Goal: Task Accomplishment & Management: Complete application form

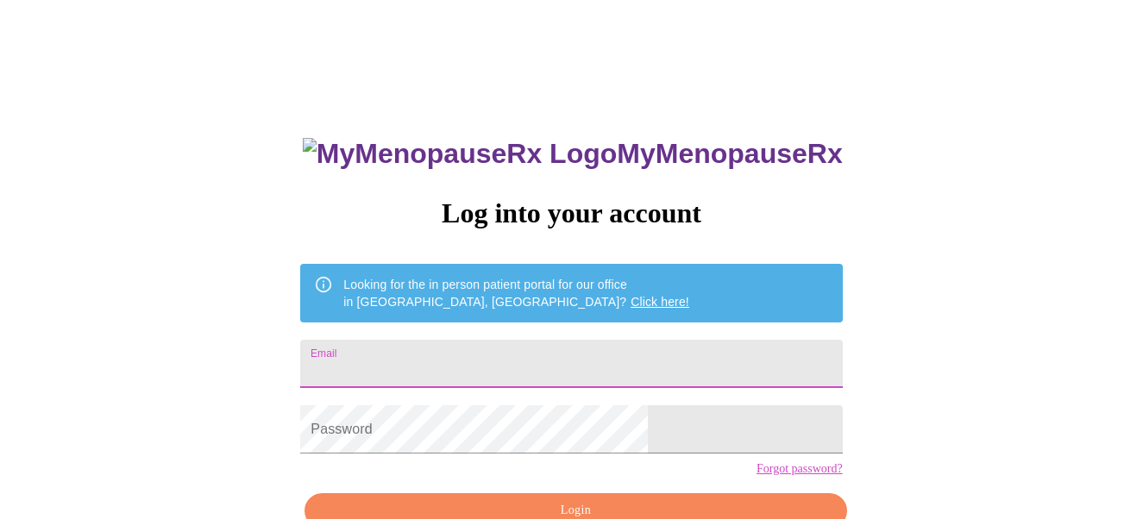
click at [426, 362] on input "Email" at bounding box center [571, 364] width 542 height 48
type input "[EMAIL_ADDRESS][DOMAIN_NAME]"
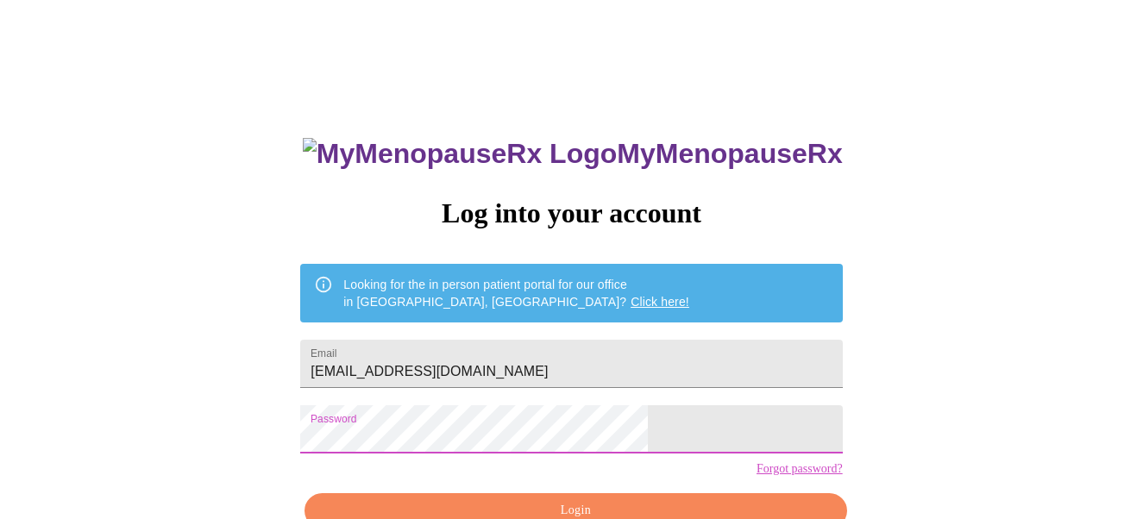
click at [362, 448] on div "MyMenopauseRx Log into your account Looking for the in person patient portal fo…" at bounding box center [571, 318] width 1129 height 623
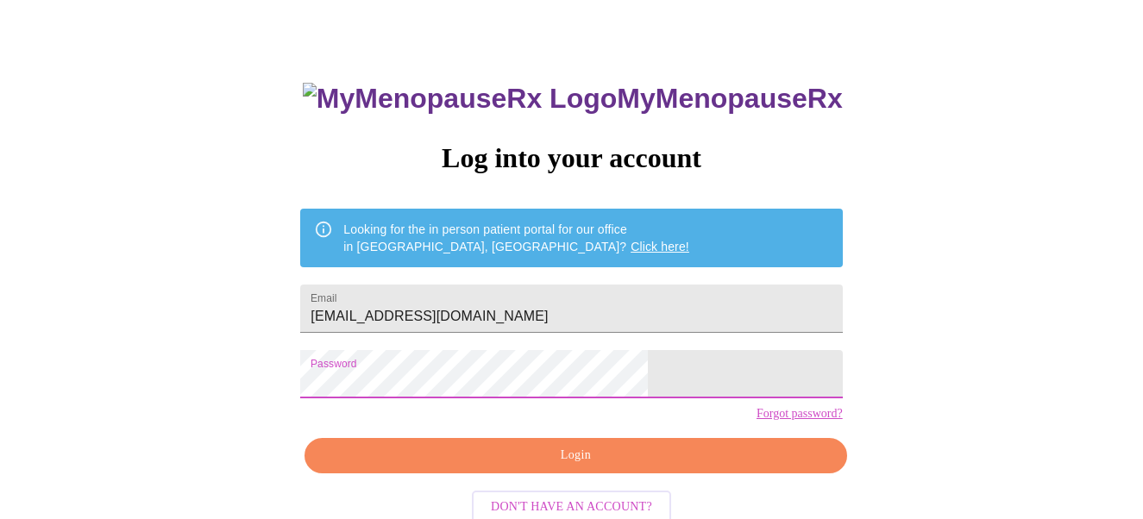
scroll to position [86, 0]
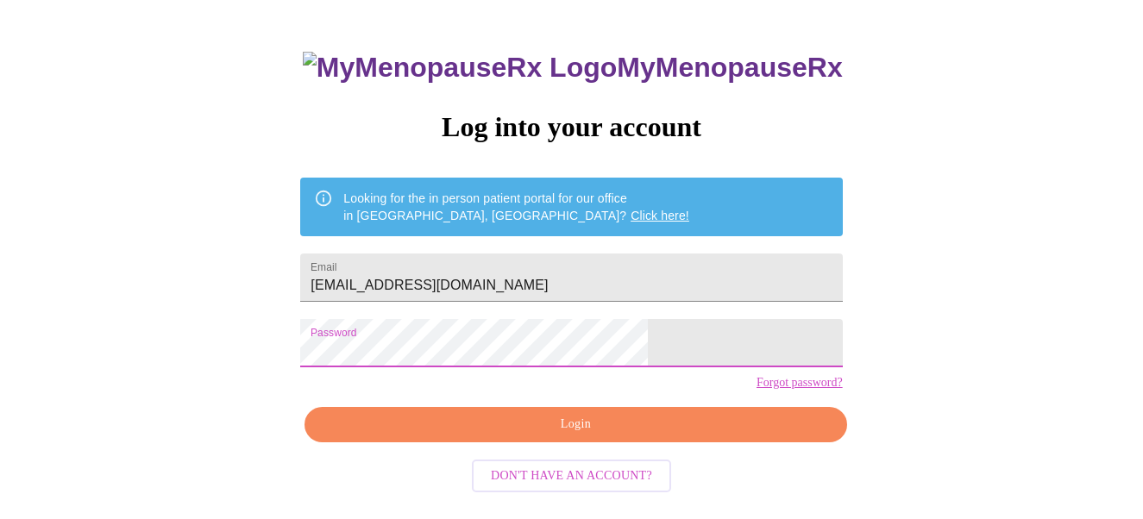
click at [382, 358] on div "MyMenopauseRx Log into your account Looking for the in person patient portal fo…" at bounding box center [571, 283] width 576 height 519
click at [592, 435] on span "Login" at bounding box center [575, 425] width 502 height 22
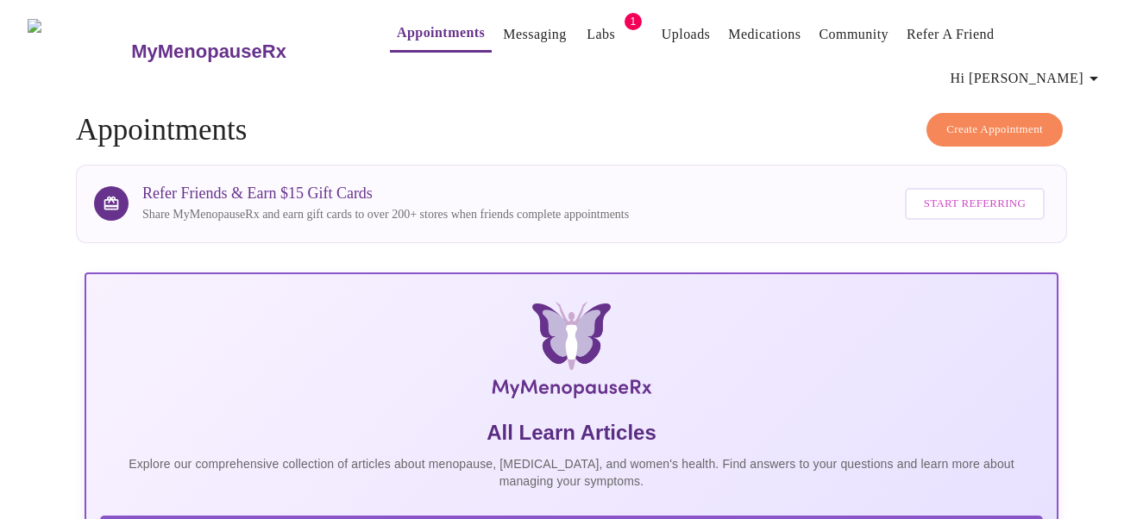
click at [1092, 68] on icon "button" at bounding box center [1093, 78] width 21 height 21
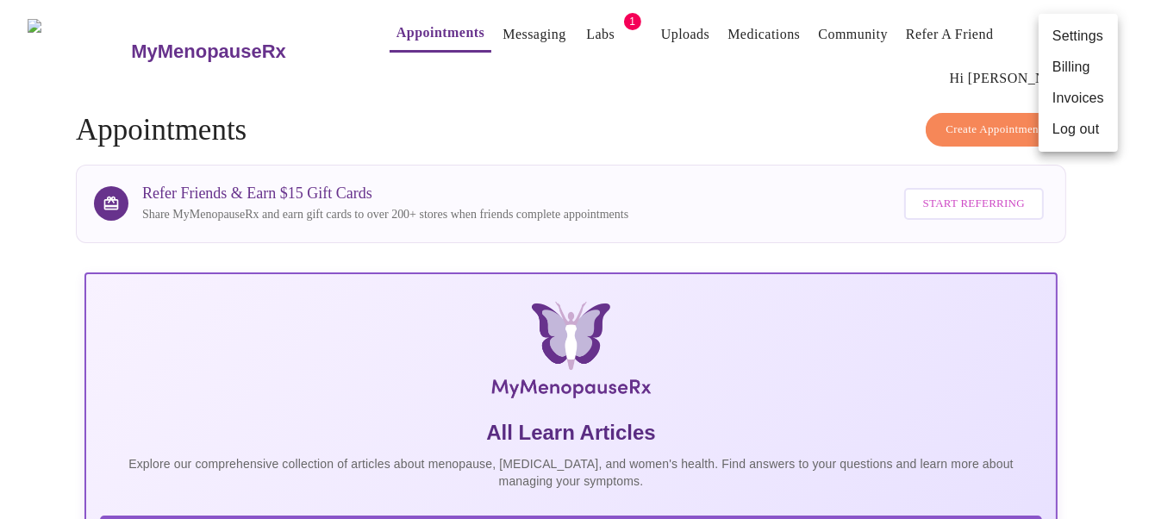
click at [1092, 33] on li "Settings" at bounding box center [1078, 36] width 79 height 31
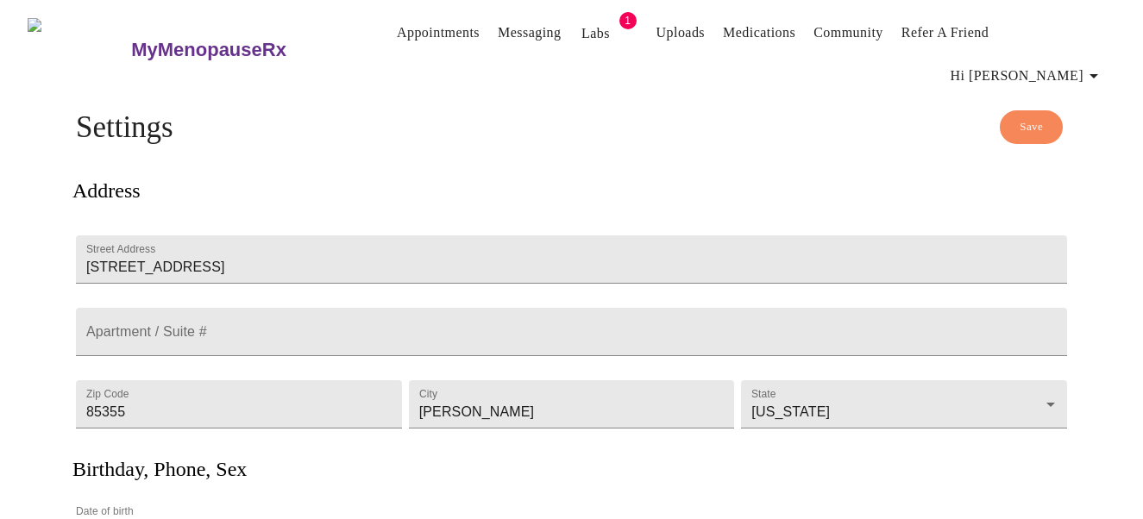
click at [410, 42] on link "Appointments" at bounding box center [438, 33] width 83 height 24
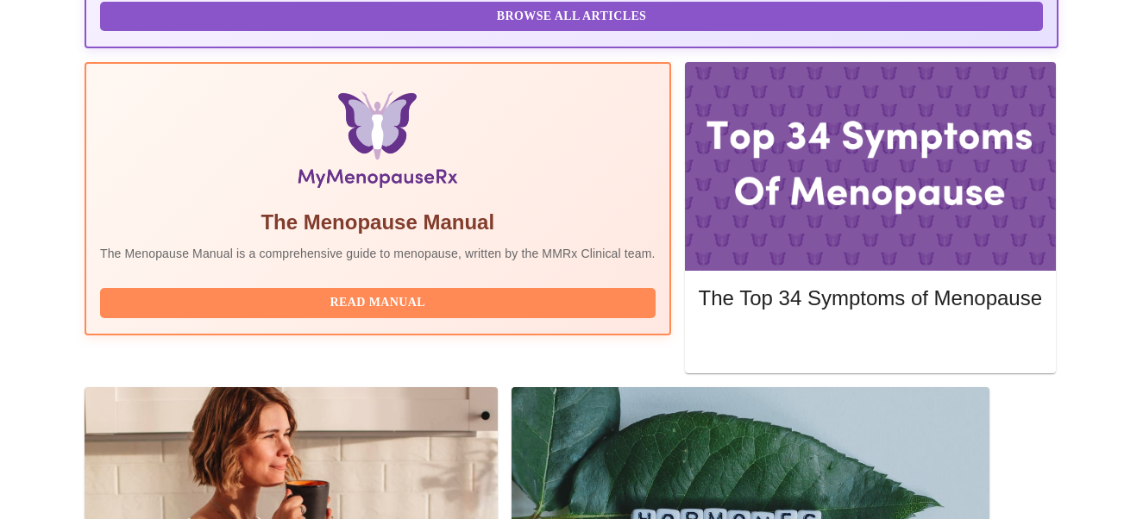
scroll to position [517, 0]
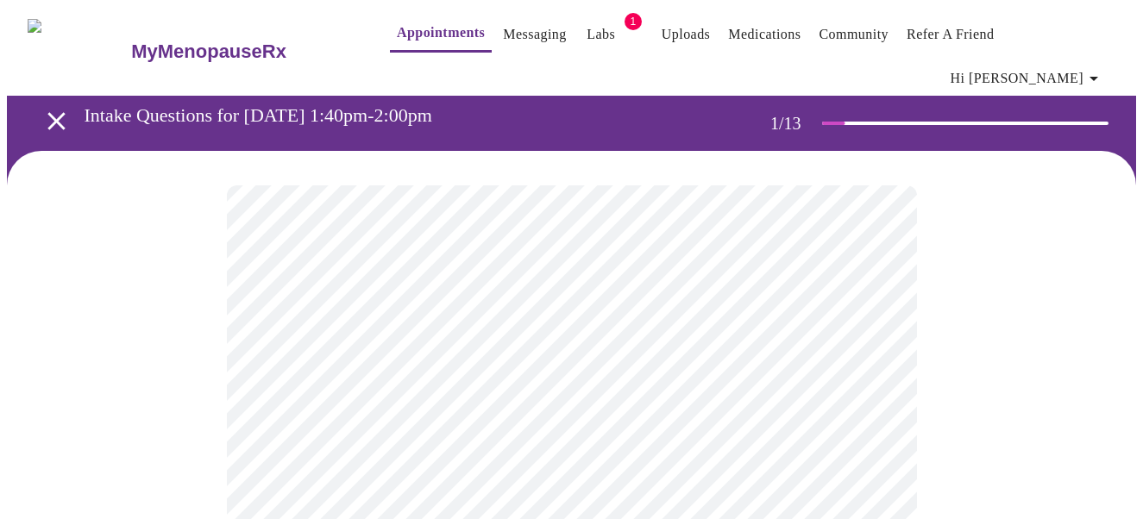
scroll to position [86, 0]
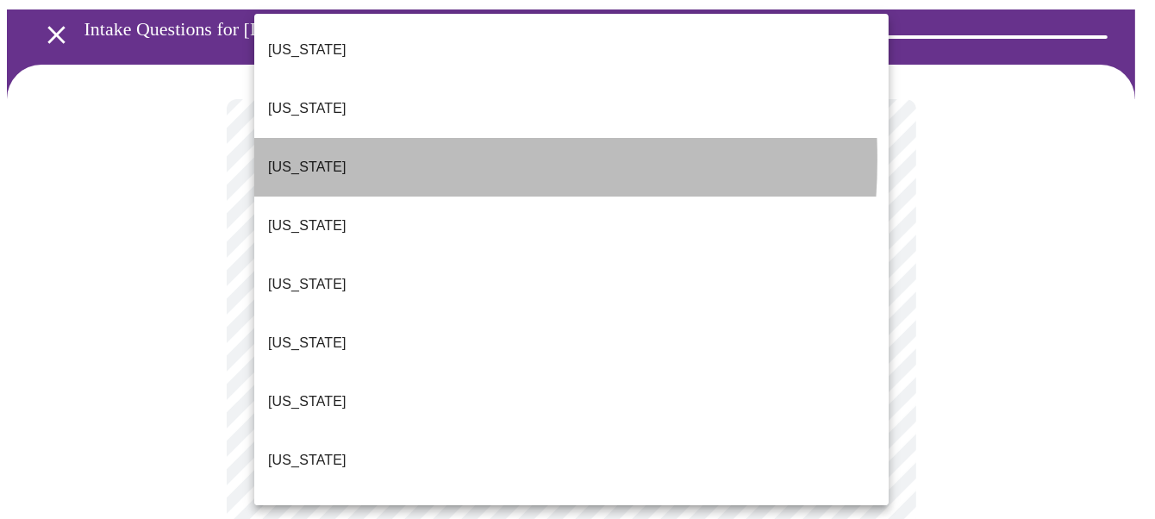
click at [323, 138] on li "[US_STATE]" at bounding box center [571, 167] width 635 height 59
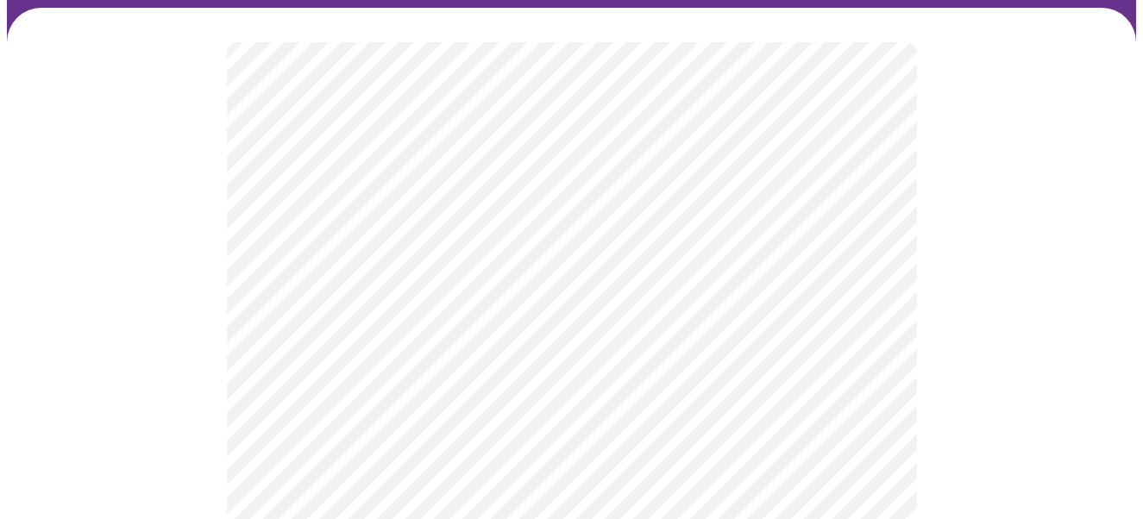
scroll to position [172, 0]
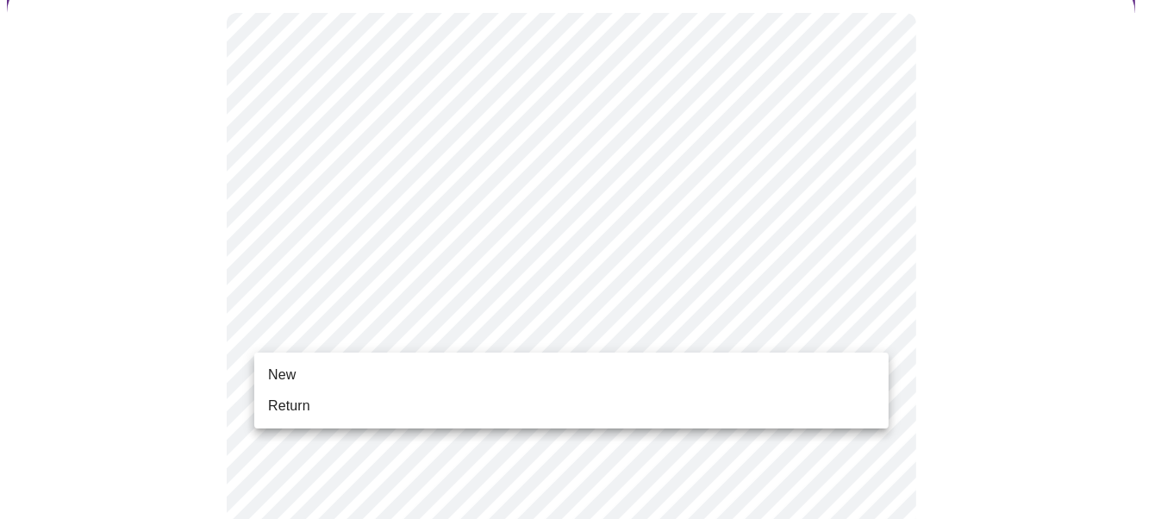
click at [496, 400] on li "Return" at bounding box center [571, 406] width 635 height 31
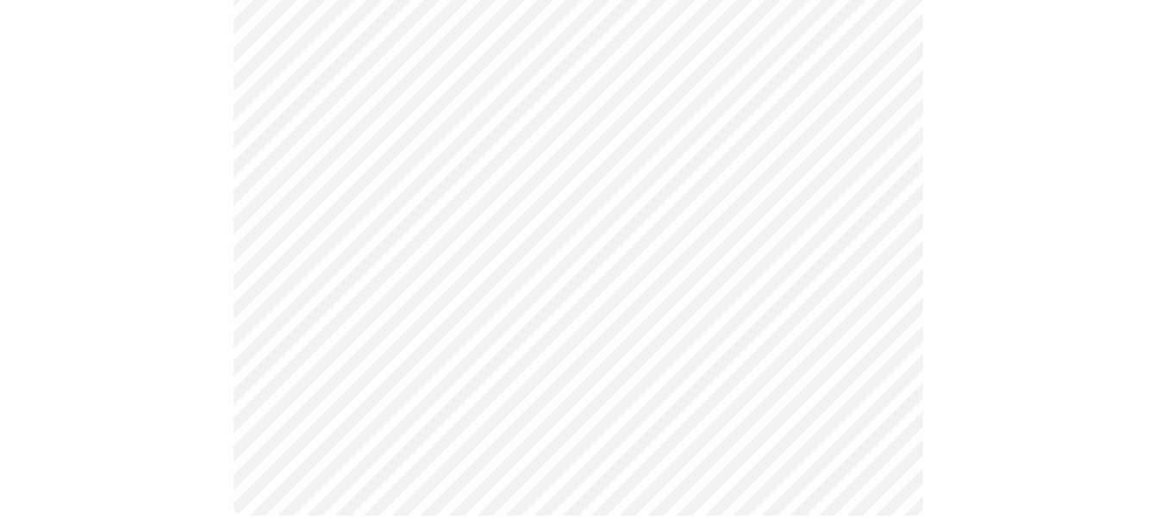
scroll to position [0, 0]
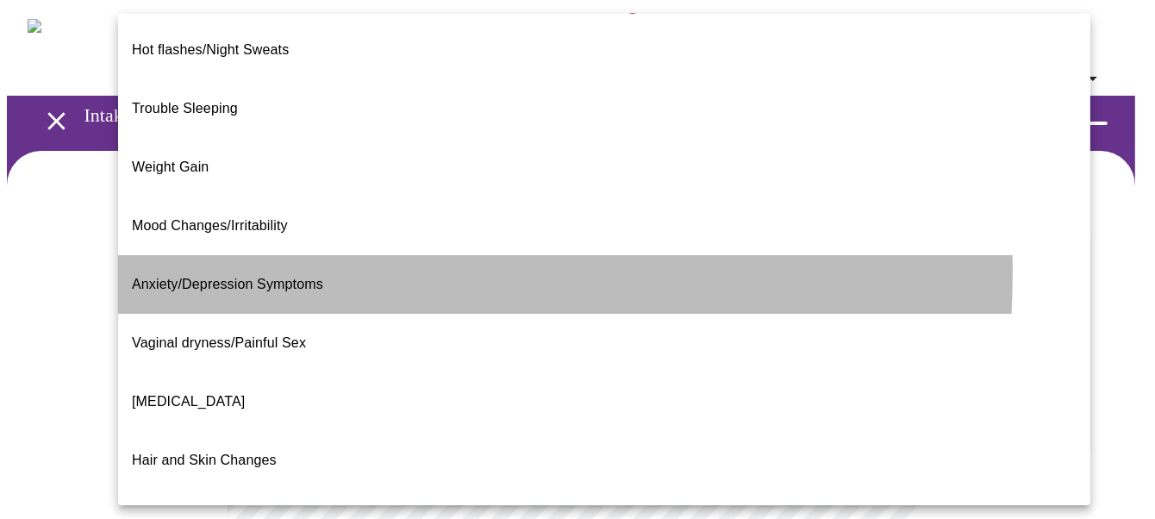
click at [221, 277] on span "Anxiety/Depression Symptoms" at bounding box center [227, 284] width 191 height 15
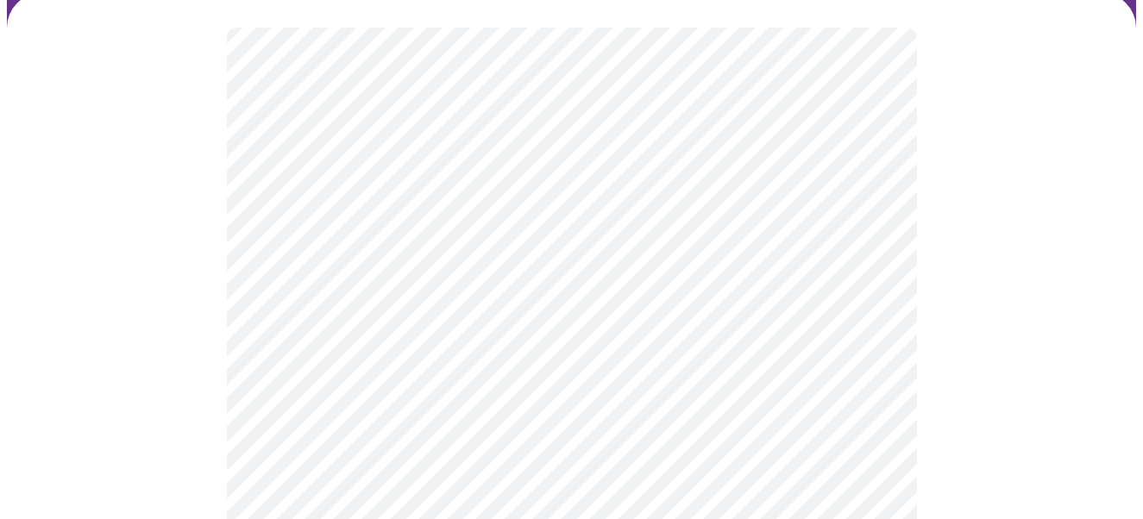
scroll to position [172, 0]
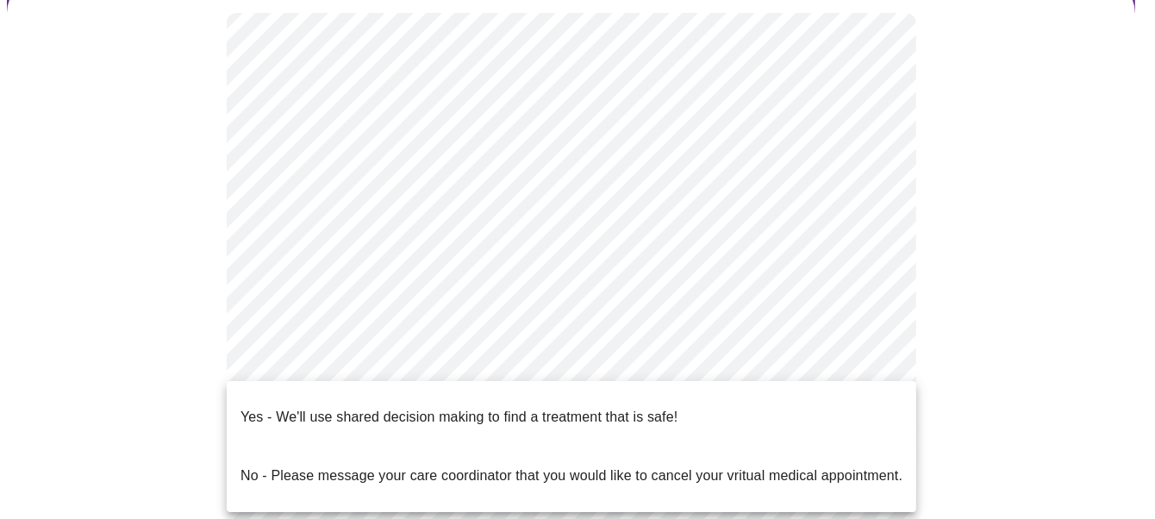
click at [868, 366] on body "MyMenopauseRx Appointments Messaging Labs 1 Uploads Medications Community Refer…" at bounding box center [578, 359] width 1142 height 1050
click at [636, 408] on p "Yes - We'll use shared decision making to find a treatment that is safe!" at bounding box center [459, 417] width 437 height 21
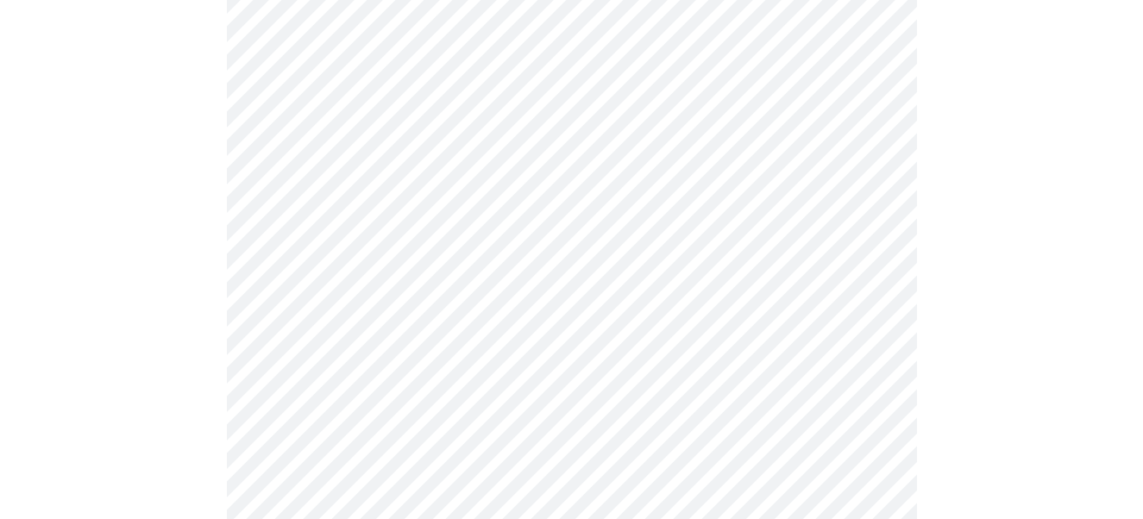
scroll to position [373, 0]
click at [85, 377] on div at bounding box center [571, 207] width 1129 height 859
click at [1128, 372] on div at bounding box center [571, 207] width 1129 height 859
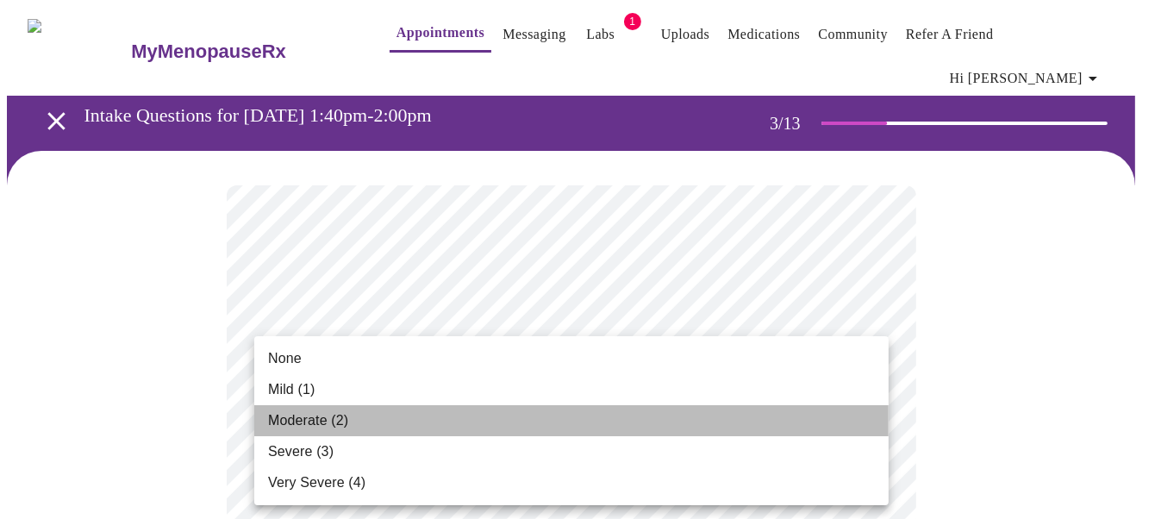
click at [302, 416] on span "Moderate (2)" at bounding box center [308, 420] width 80 height 21
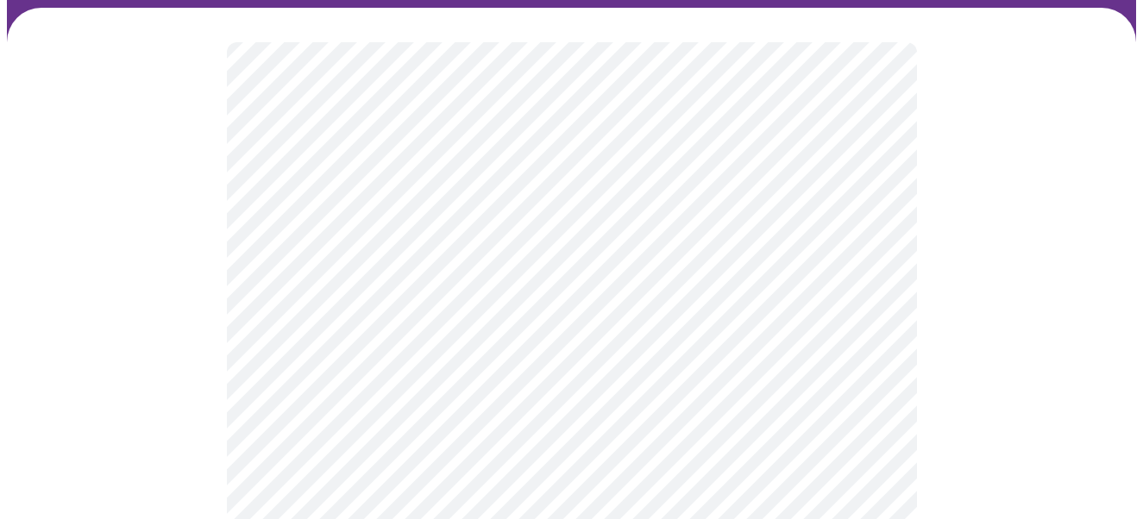
scroll to position [172, 0]
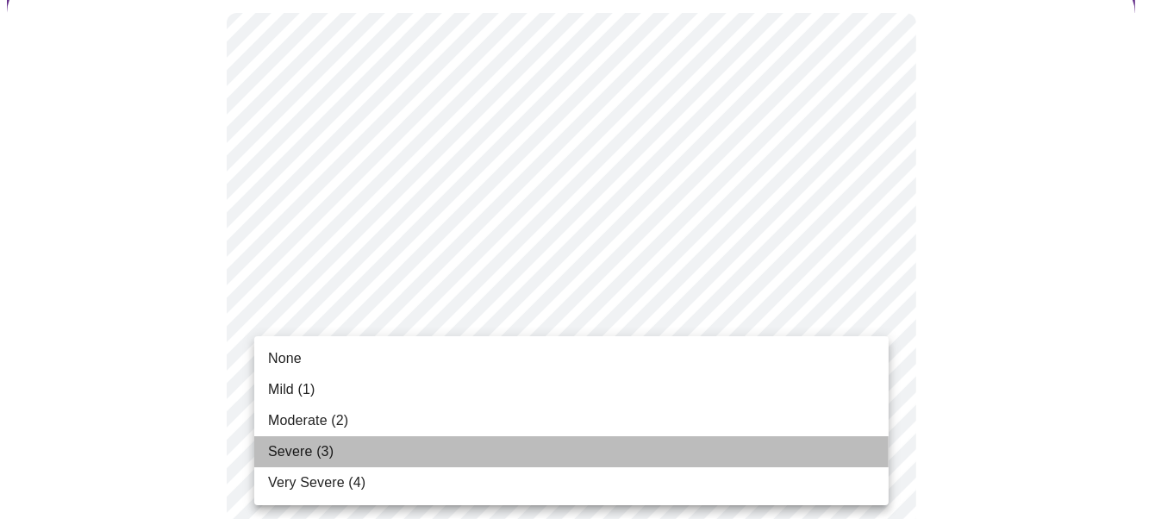
click at [327, 449] on span "Severe (3)" at bounding box center [301, 451] width 66 height 21
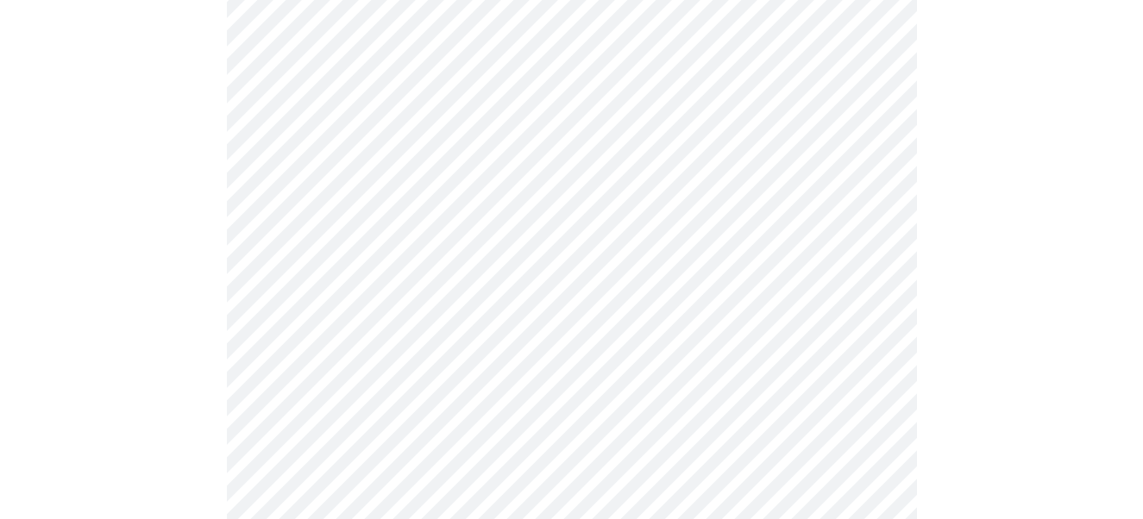
scroll to position [431, 0]
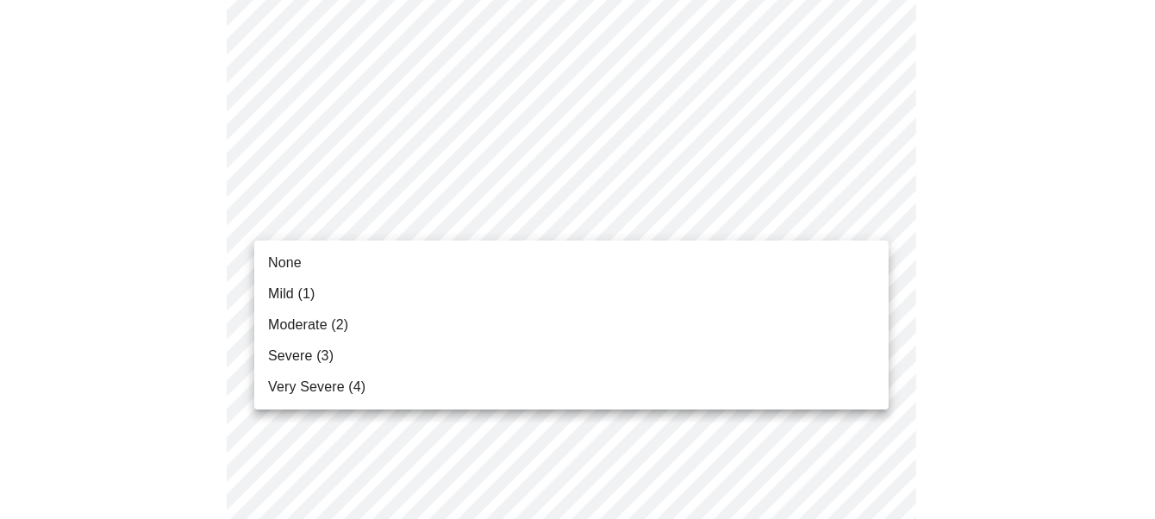
click at [329, 354] on span "Severe (3)" at bounding box center [301, 356] width 66 height 21
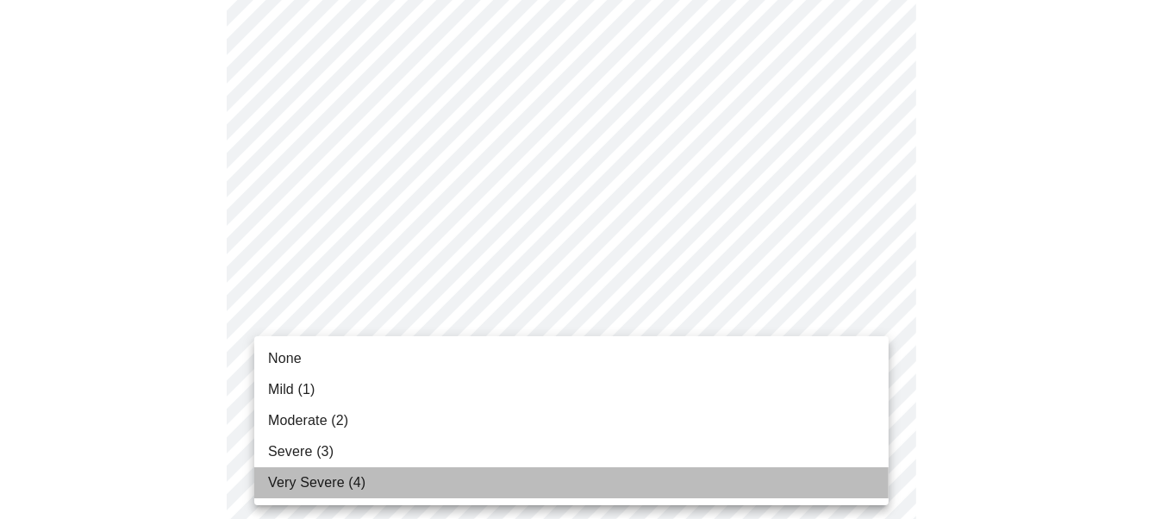
click at [352, 482] on span "Very Severe (4)" at bounding box center [316, 483] width 97 height 21
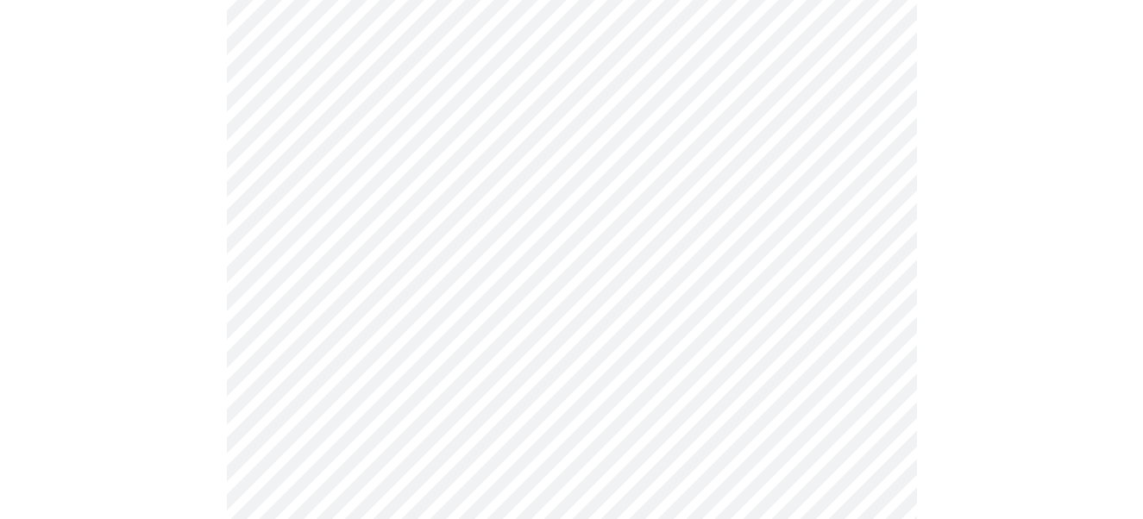
scroll to position [604, 0]
click at [542, 293] on body "MyMenopauseRx Appointments Messaging Labs 1 Uploads Medications Community Refer…" at bounding box center [571, 513] width 1129 height 2220
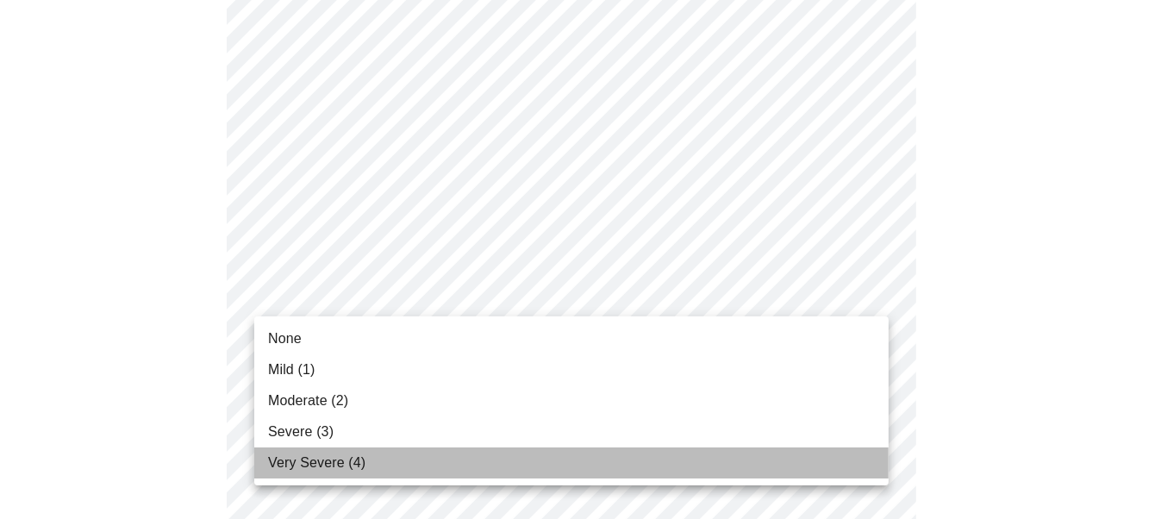
click at [338, 464] on span "Very Severe (4)" at bounding box center [316, 463] width 97 height 21
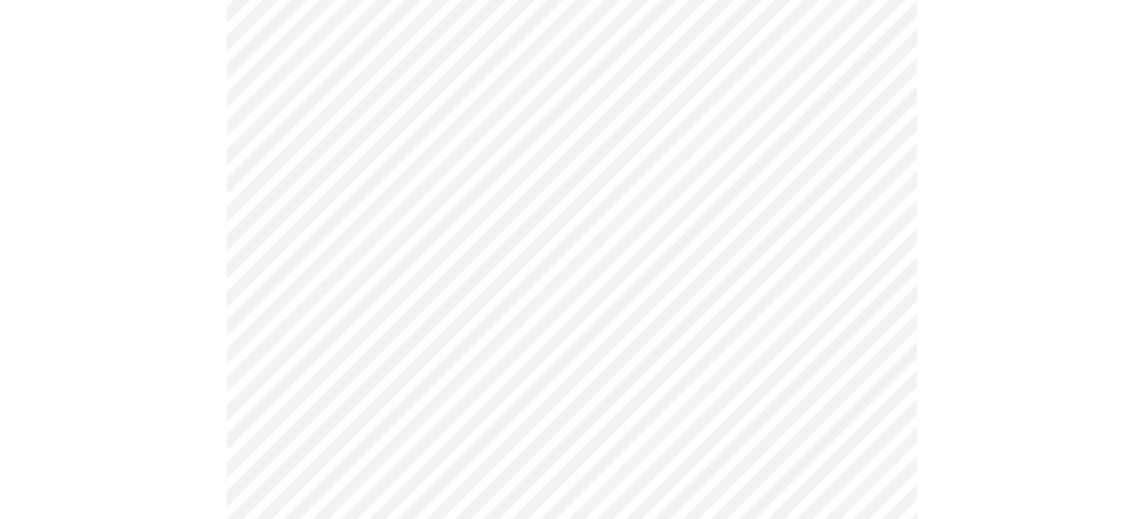
scroll to position [862, 0]
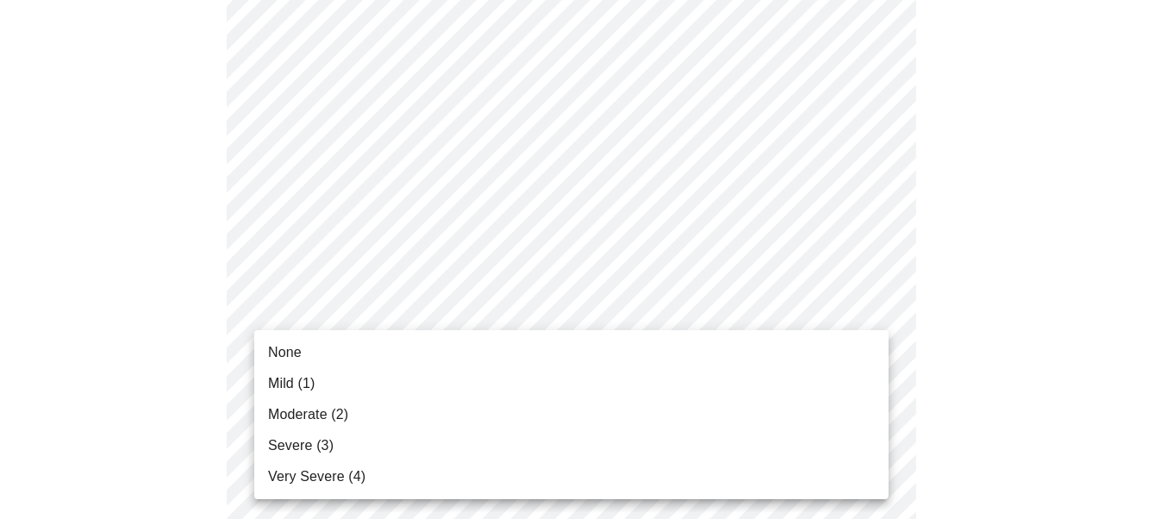
click at [460, 298] on body "MyMenopauseRx Appointments Messaging Labs 1 Uploads Medications Community Refer…" at bounding box center [578, 243] width 1142 height 2196
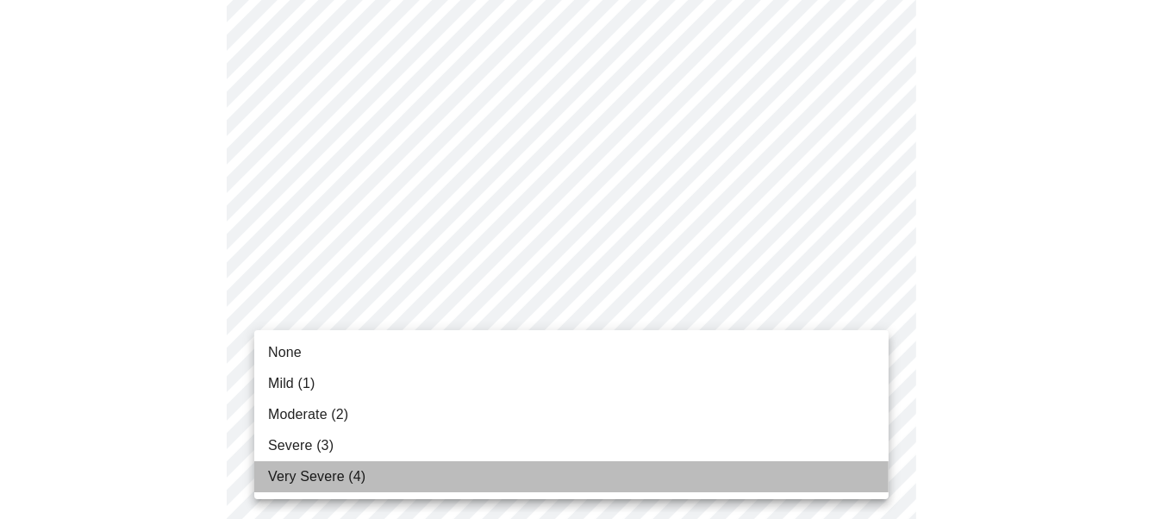
click at [350, 482] on span "Very Severe (4)" at bounding box center [316, 476] width 97 height 21
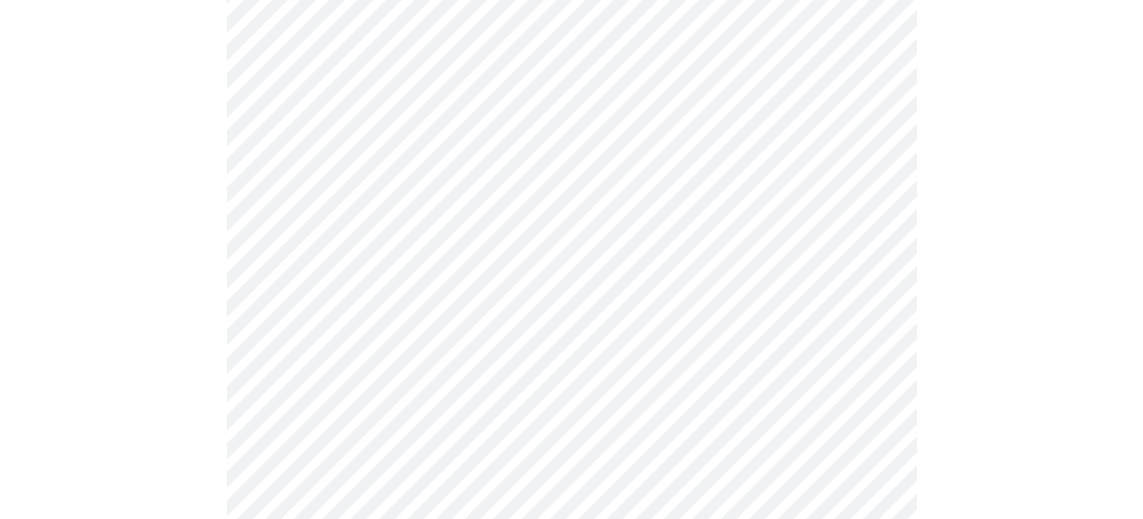
scroll to position [1035, 0]
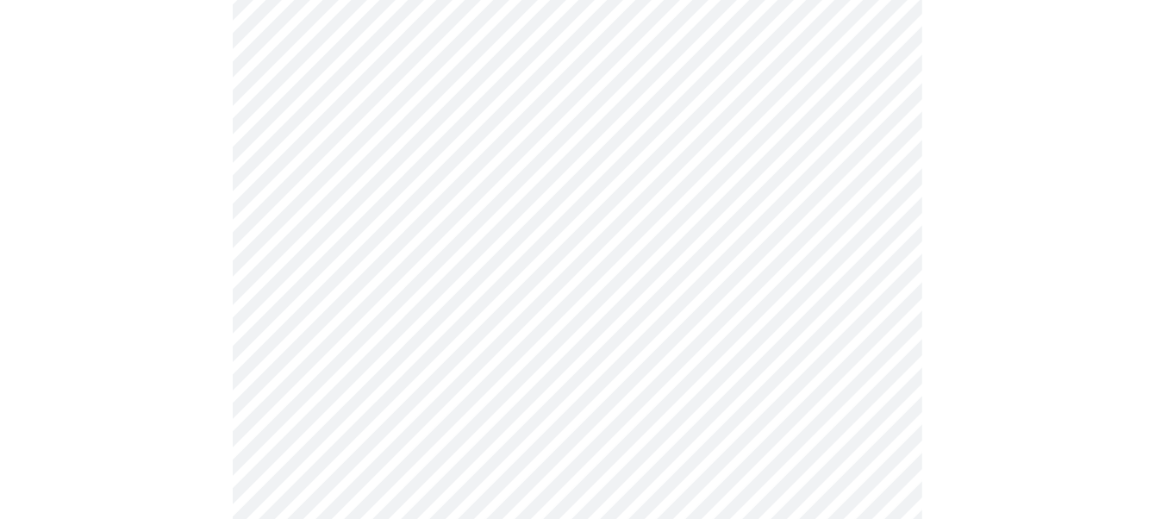
click at [494, 272] on body "MyMenopauseRx Appointments Messaging Labs 1 Uploads Medications Community Refer…" at bounding box center [578, 58] width 1142 height 2172
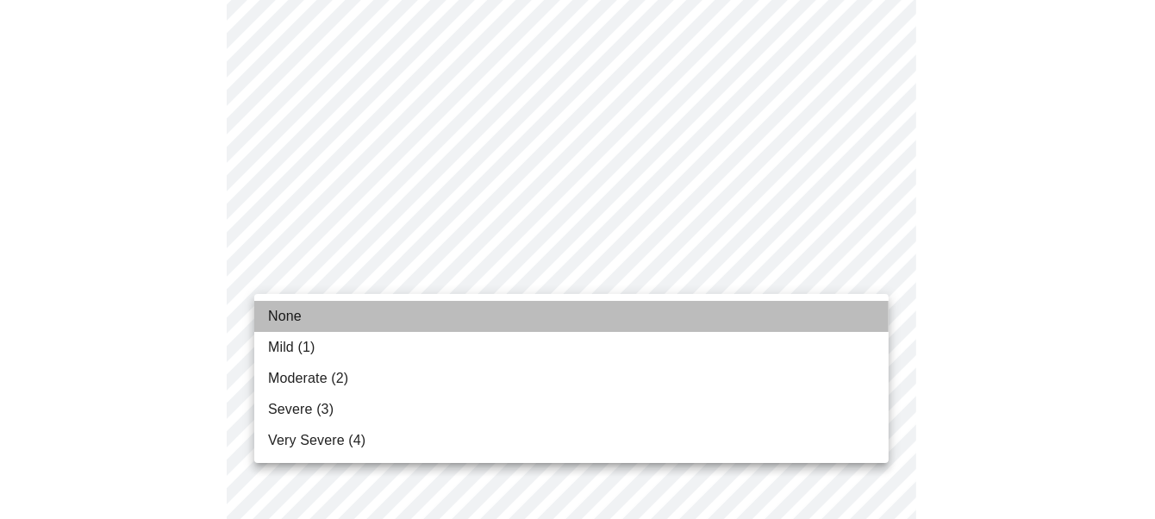
click at [316, 319] on li "None" at bounding box center [571, 316] width 635 height 31
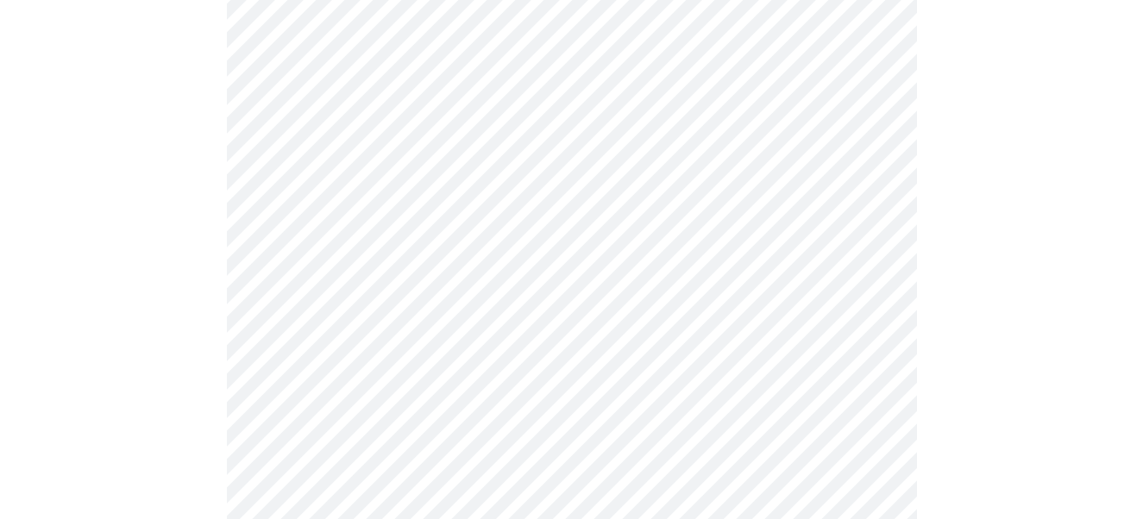
scroll to position [1207, 0]
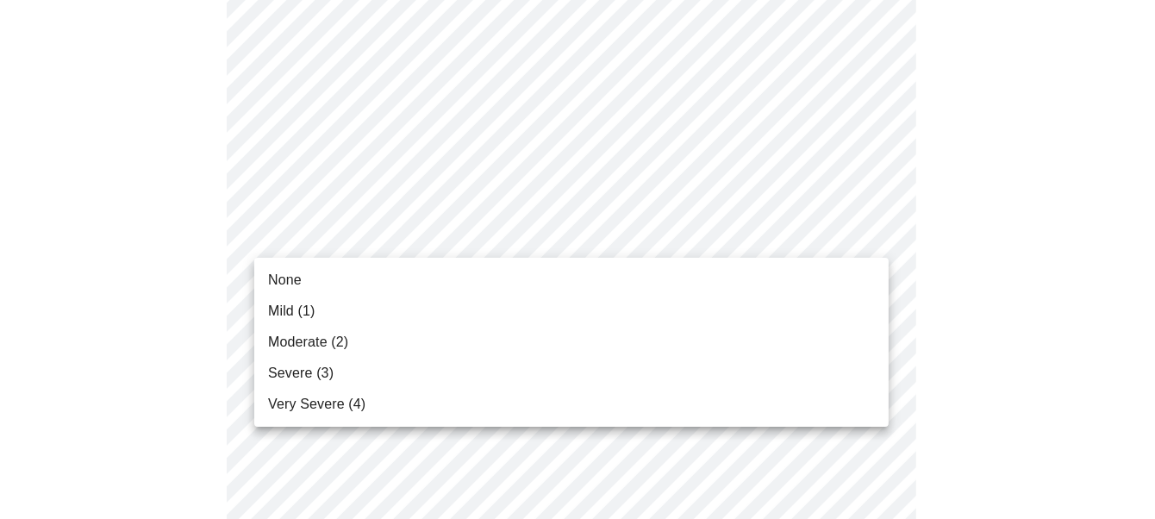
drag, startPoint x: 302, startPoint y: 284, endPoint x: 309, endPoint y: 308, distance: 25.1
click at [309, 308] on ul "None Mild (1) Moderate (2) Severe (3) Very Severe (4)" at bounding box center [571, 342] width 635 height 169
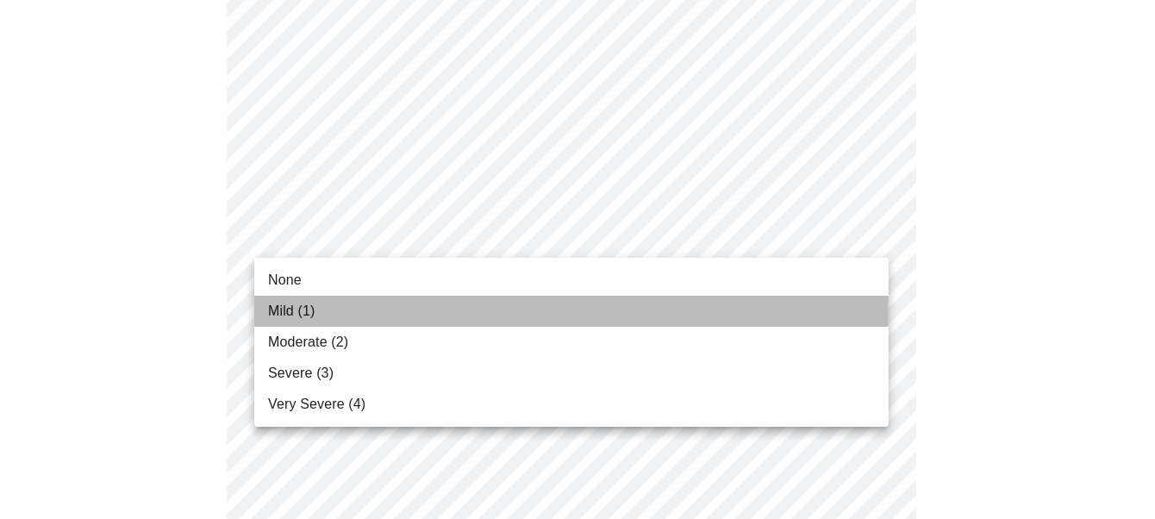
click at [312, 310] on span "Mild (1)" at bounding box center [291, 311] width 47 height 21
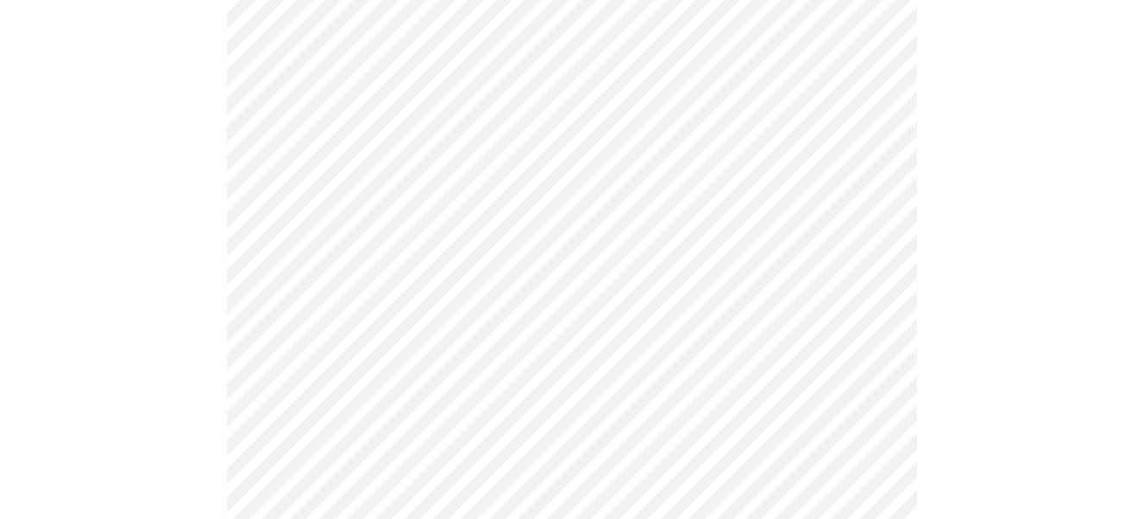
scroll to position [1380, 0]
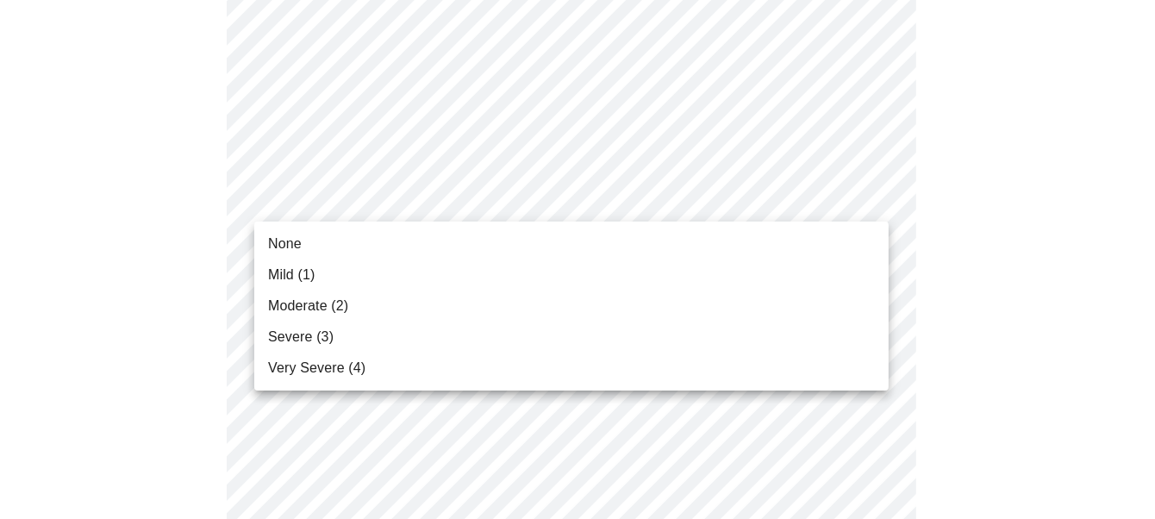
click at [309, 267] on span "Mild (1)" at bounding box center [291, 275] width 47 height 21
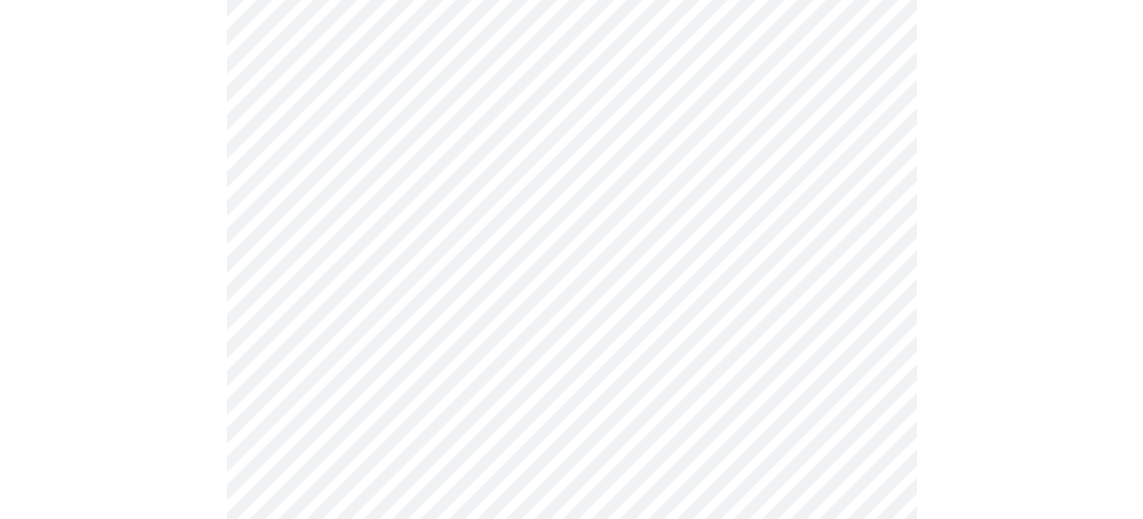
scroll to position [1466, 0]
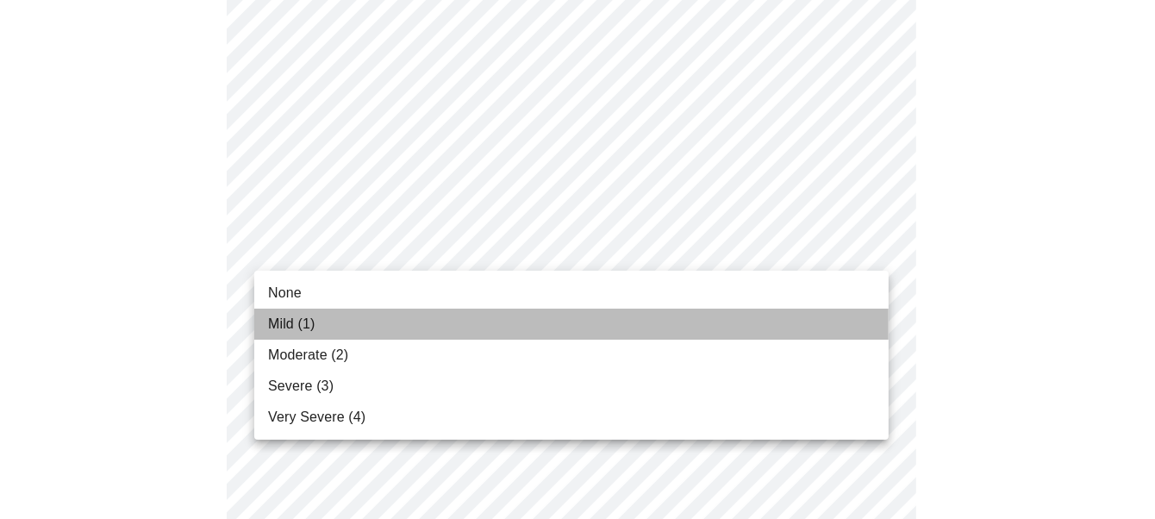
click at [304, 330] on span "Mild (1)" at bounding box center [291, 324] width 47 height 21
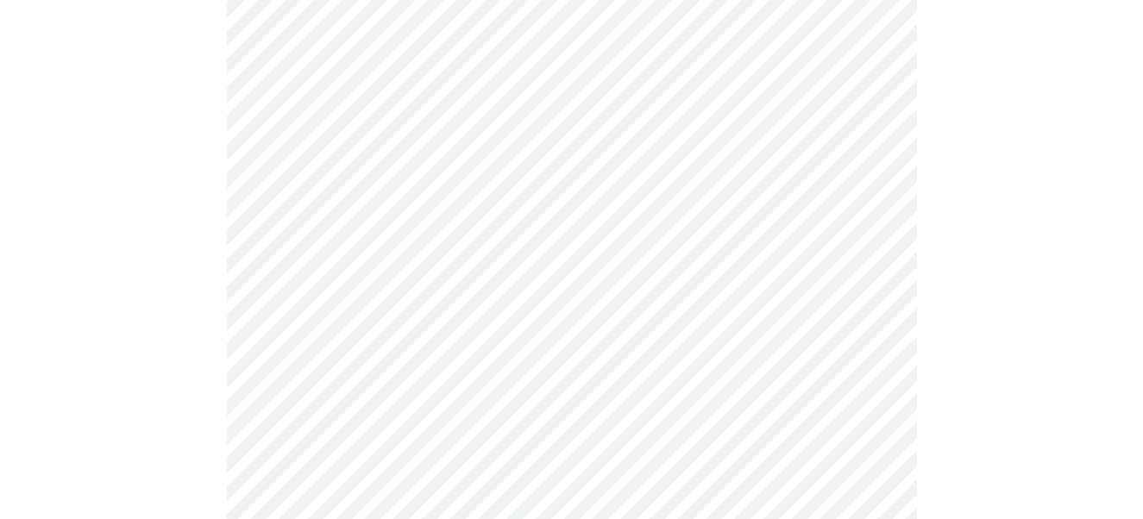
scroll to position [670, 0]
click at [876, 335] on body "MyMenopauseRx Appointments Messaging Labs 1 Uploads Medications Community Refer…" at bounding box center [571, 375] width 1129 height 2076
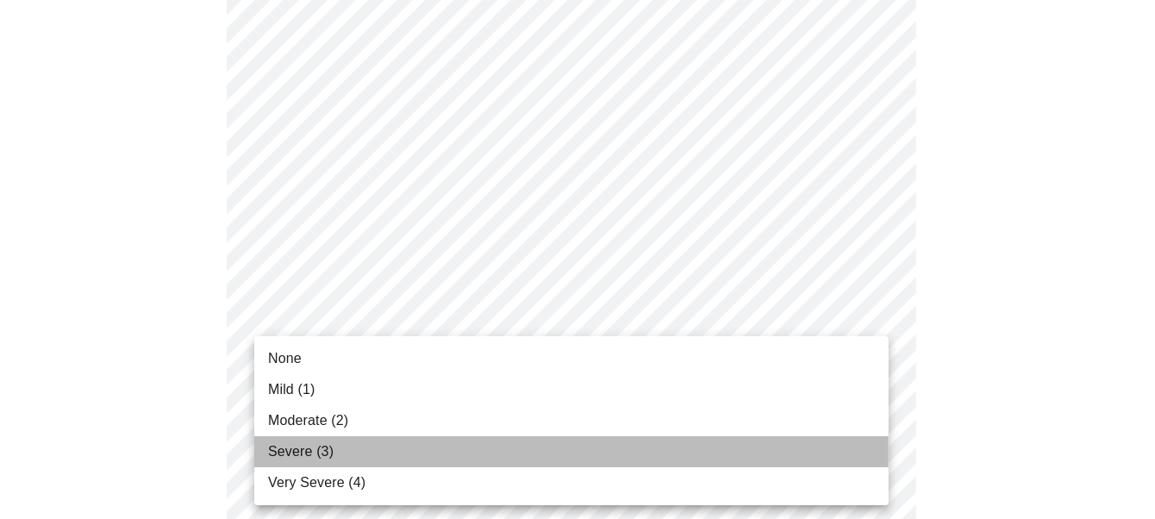
click at [329, 448] on span "Severe (3)" at bounding box center [301, 451] width 66 height 21
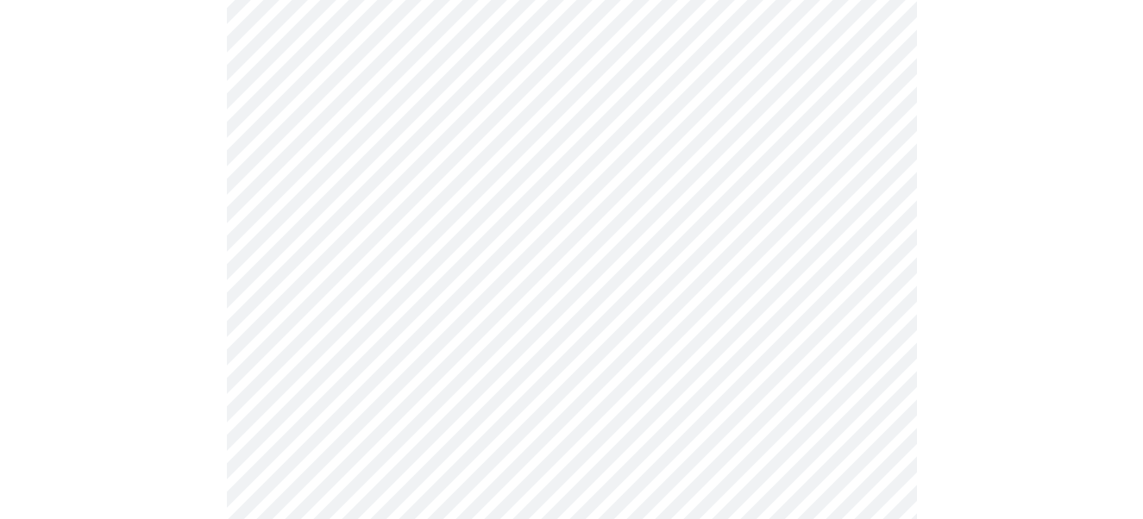
scroll to position [776, 0]
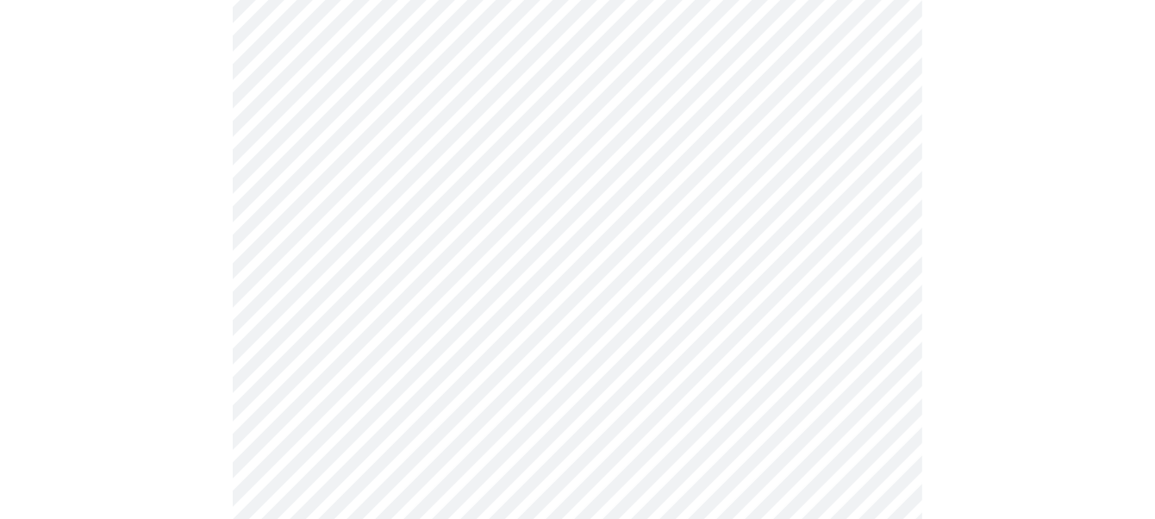
click at [734, 269] on body "MyMenopauseRx Appointments Messaging Labs 1 Uploads Medications Community Refer…" at bounding box center [578, 93] width 1142 height 1725
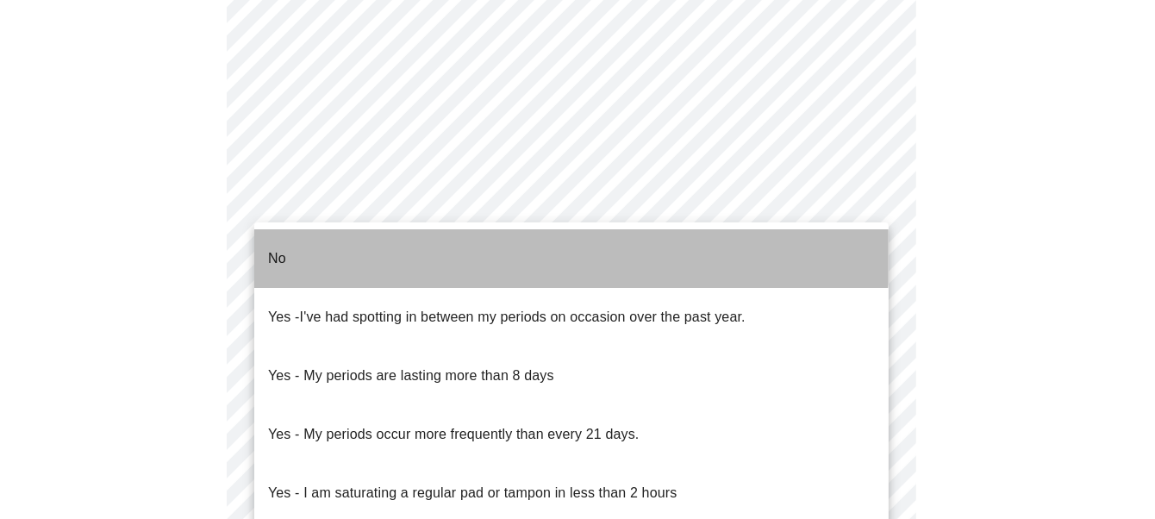
click at [487, 247] on li "No" at bounding box center [571, 258] width 635 height 59
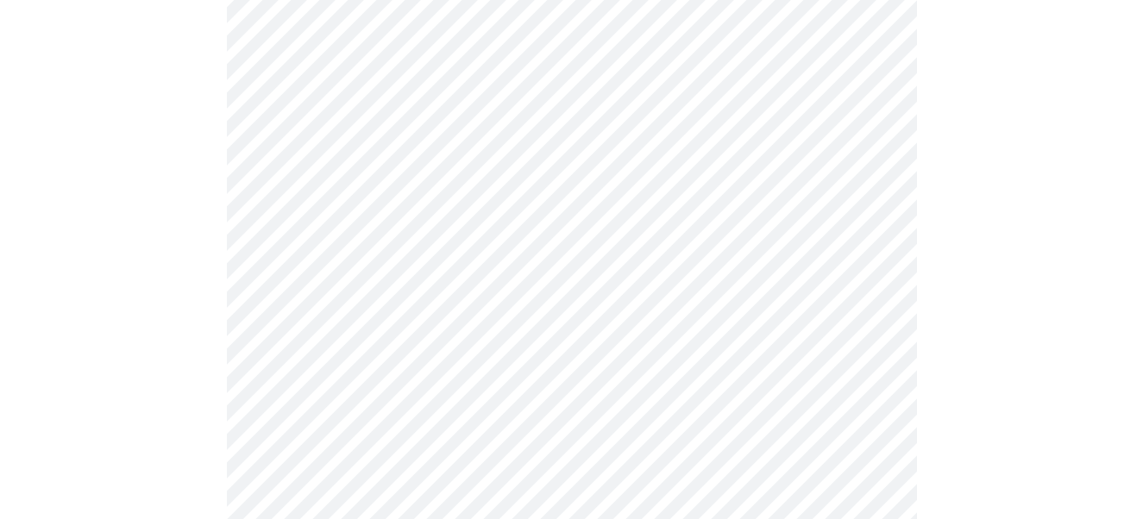
scroll to position [862, 0]
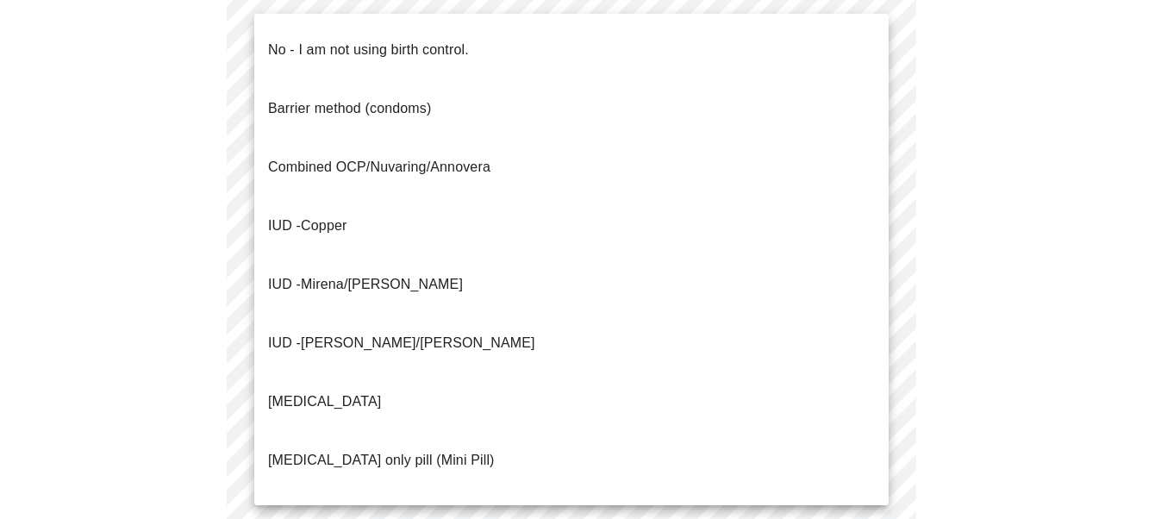
click at [617, 310] on body "MyMenopauseRx Appointments Messaging Labs 1 Uploads Medications Community Refer…" at bounding box center [578, 2] width 1142 height 1714
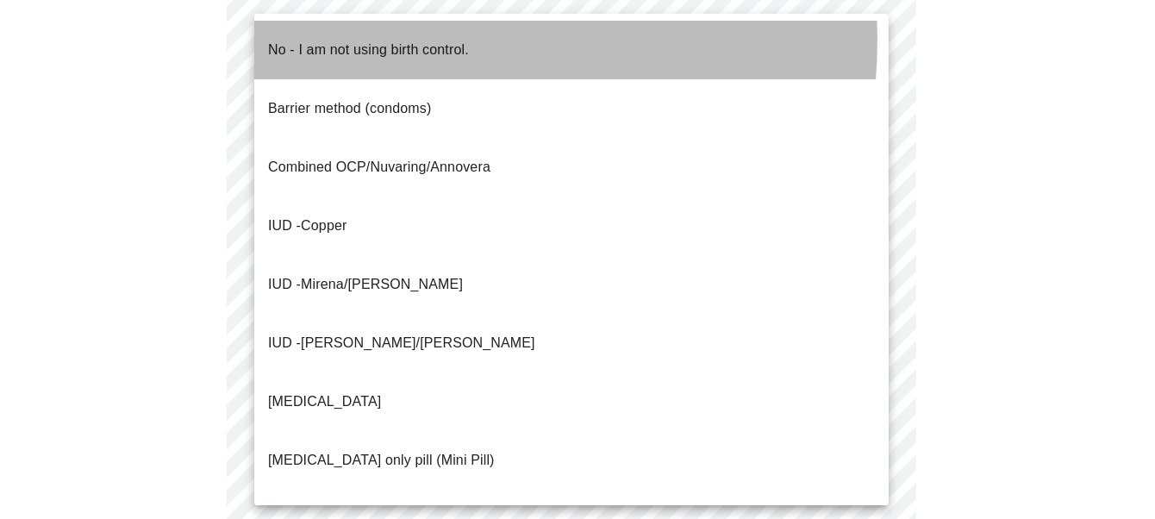
click at [398, 41] on p "No - I am not using birth control." at bounding box center [368, 50] width 201 height 21
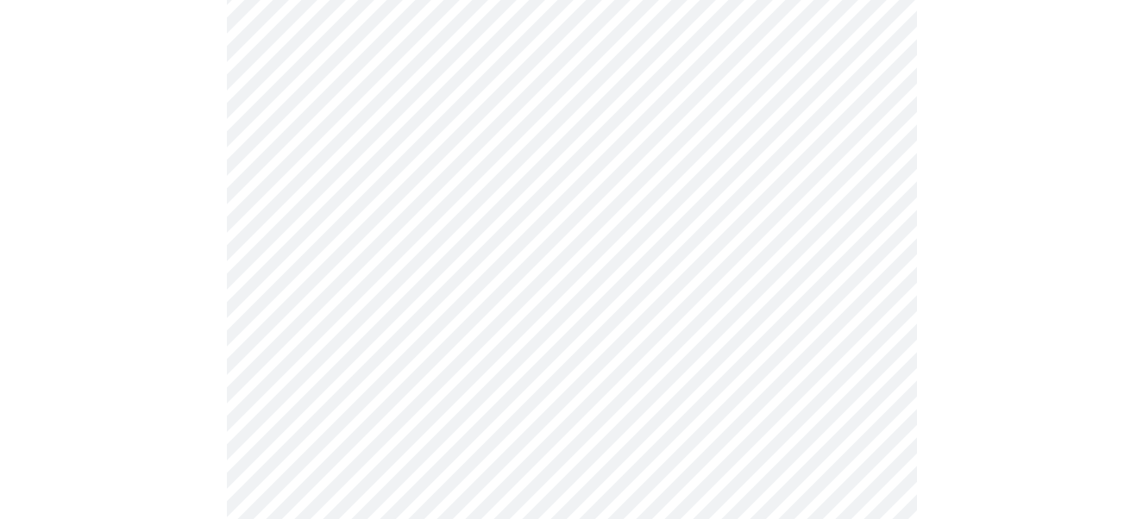
scroll to position [1035, 0]
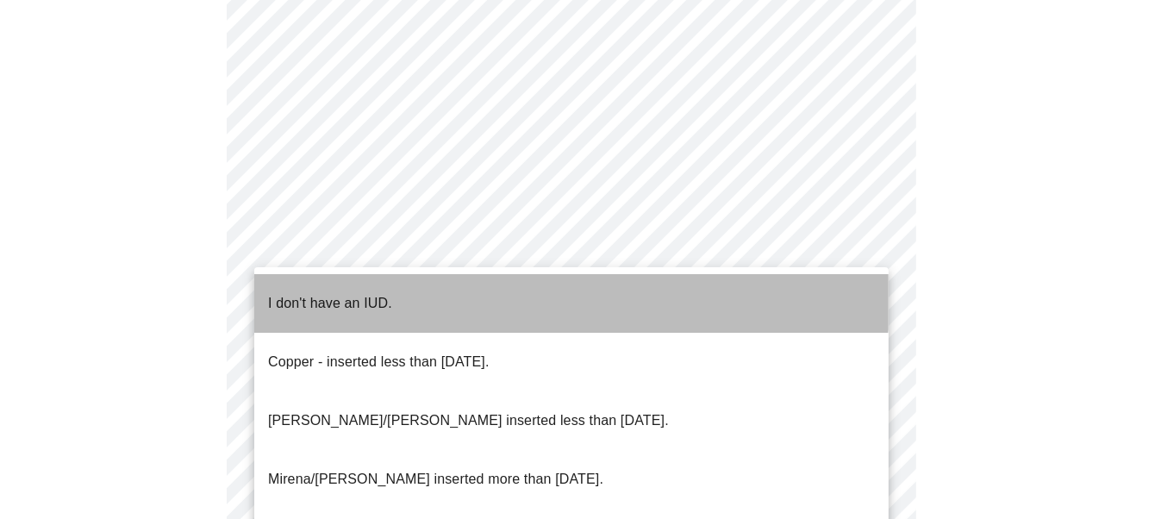
click at [407, 280] on li "I don't have an IUD." at bounding box center [571, 303] width 635 height 59
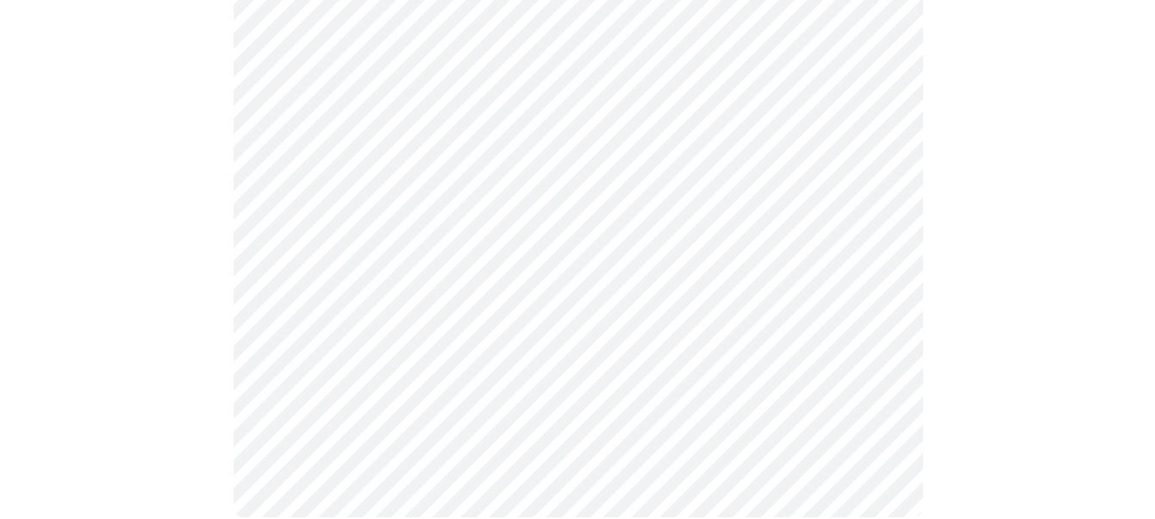
scroll to position [1150, 0]
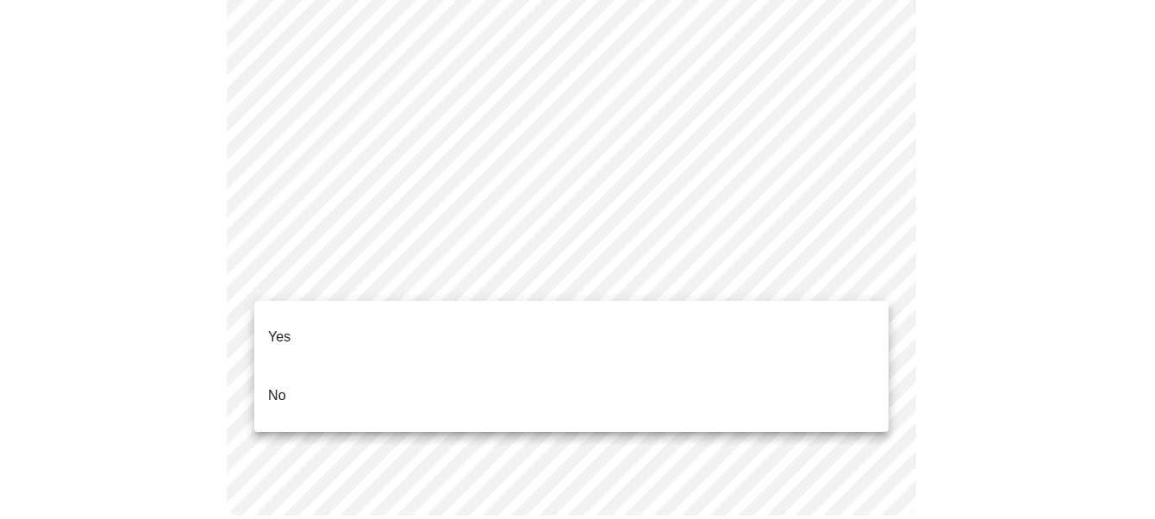
click at [303, 366] on li "No" at bounding box center [571, 395] width 635 height 59
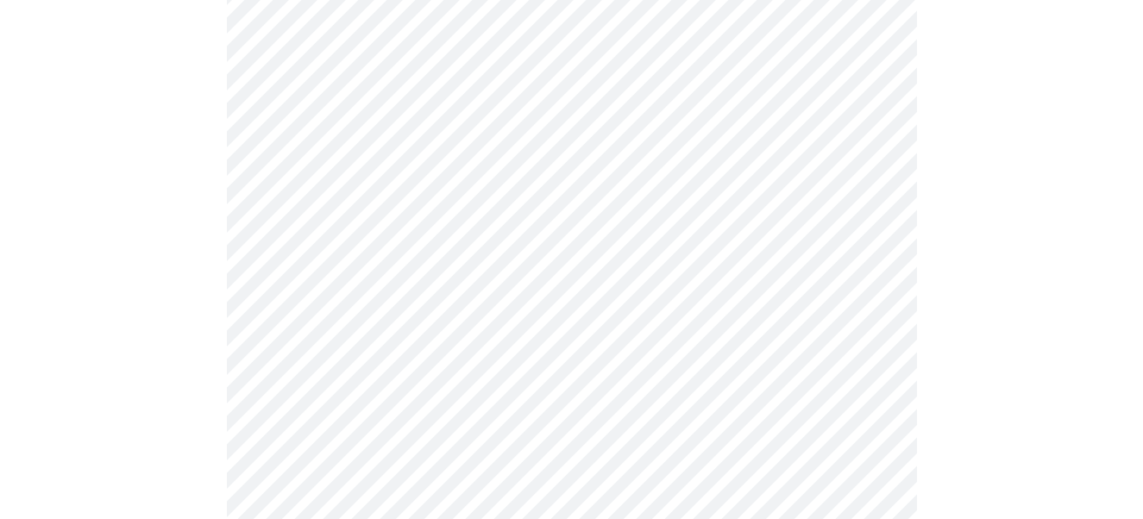
scroll to position [345, 0]
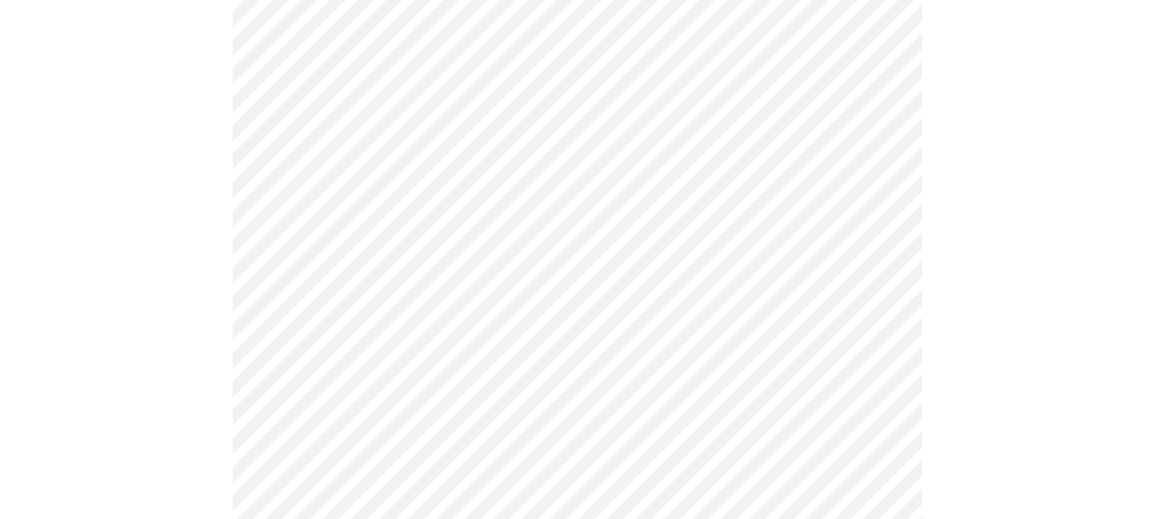
click at [628, 249] on body "MyMenopauseRx Appointments Messaging Labs 1 Uploads Medications Community Refer…" at bounding box center [578, 311] width 1142 height 1299
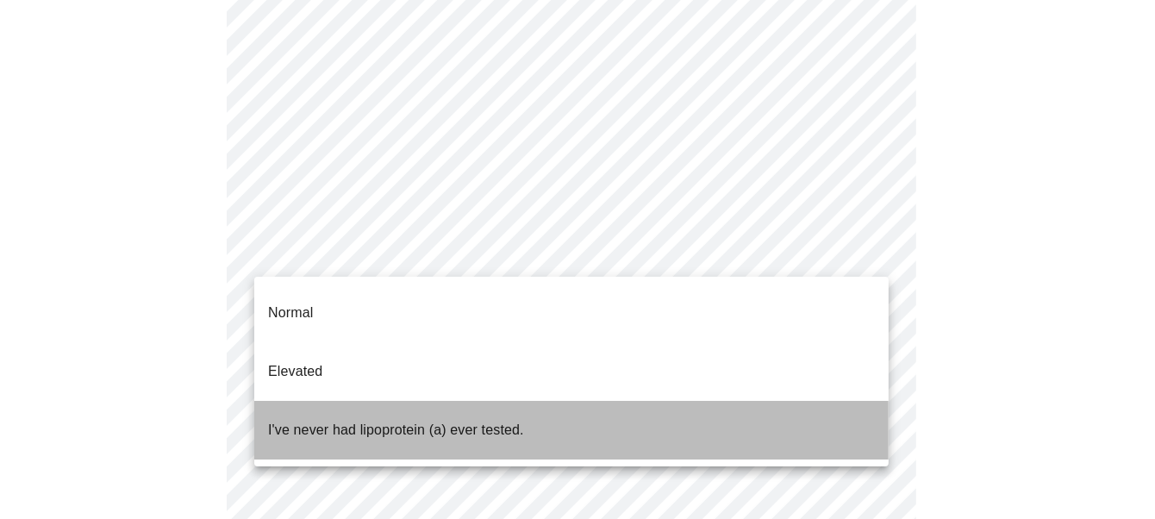
click at [502, 420] on p "I've never had lipoprotein (a) ever tested." at bounding box center [396, 430] width 256 height 21
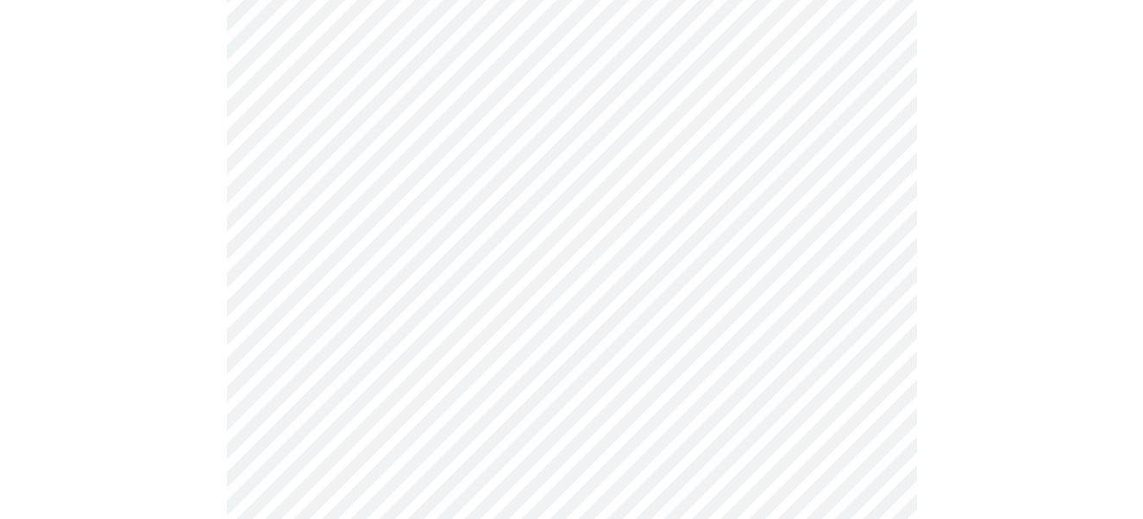
scroll to position [4656, 0]
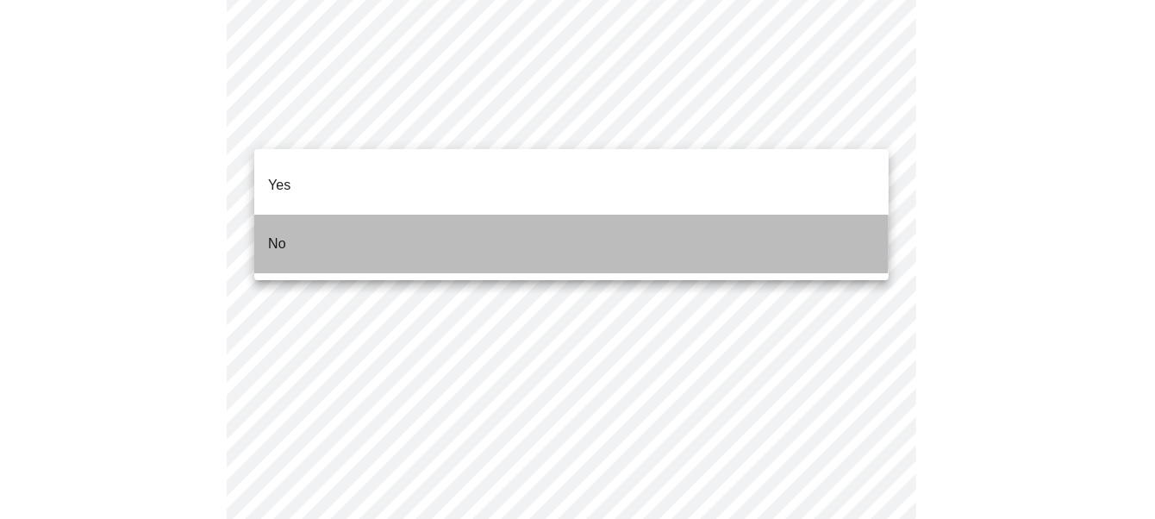
click at [337, 215] on li "No" at bounding box center [571, 244] width 635 height 59
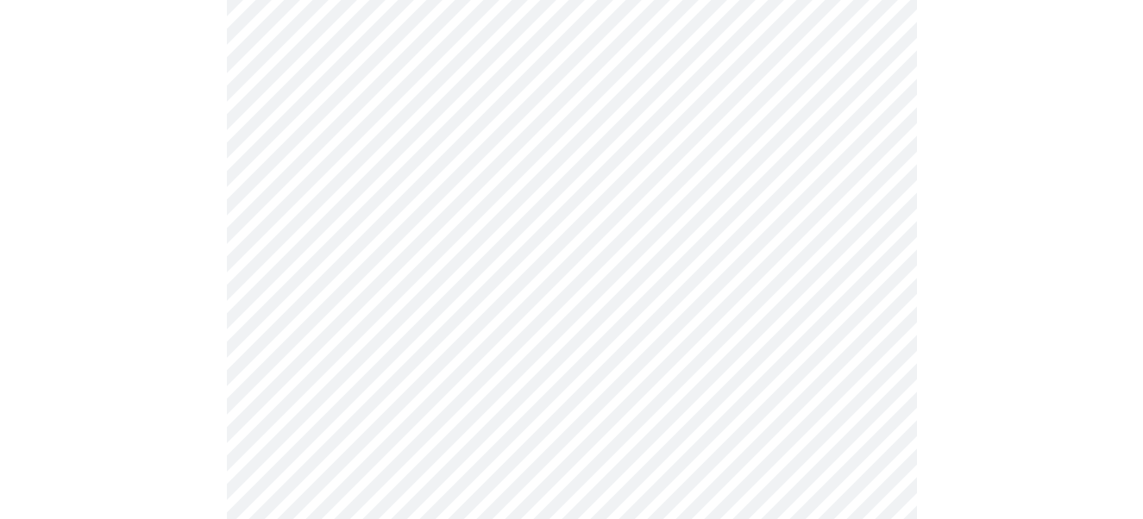
scroll to position [1552, 0]
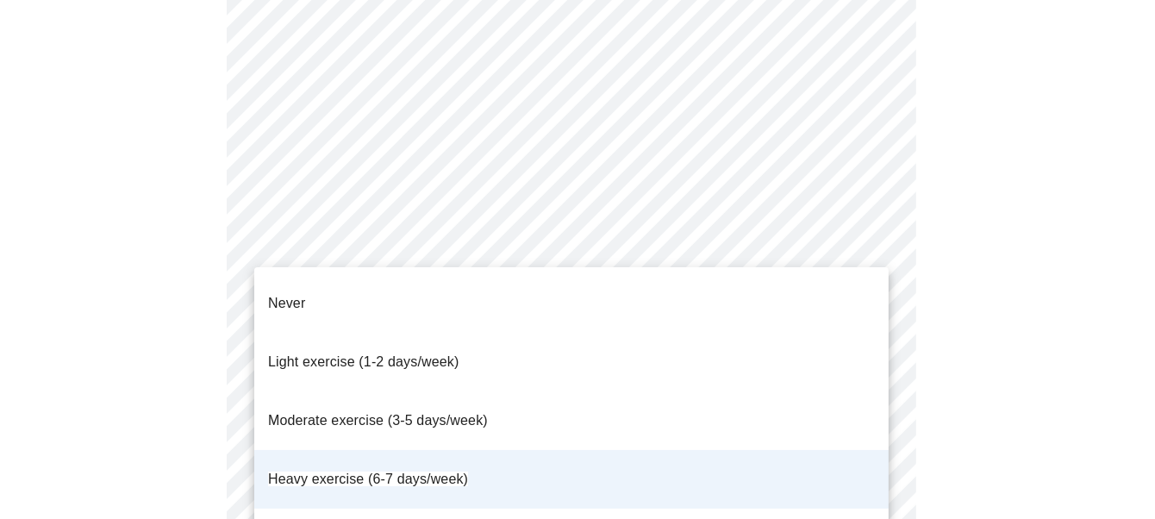
click at [490, 391] on li "Moderate exercise (3-5 days/week)" at bounding box center [571, 420] width 635 height 59
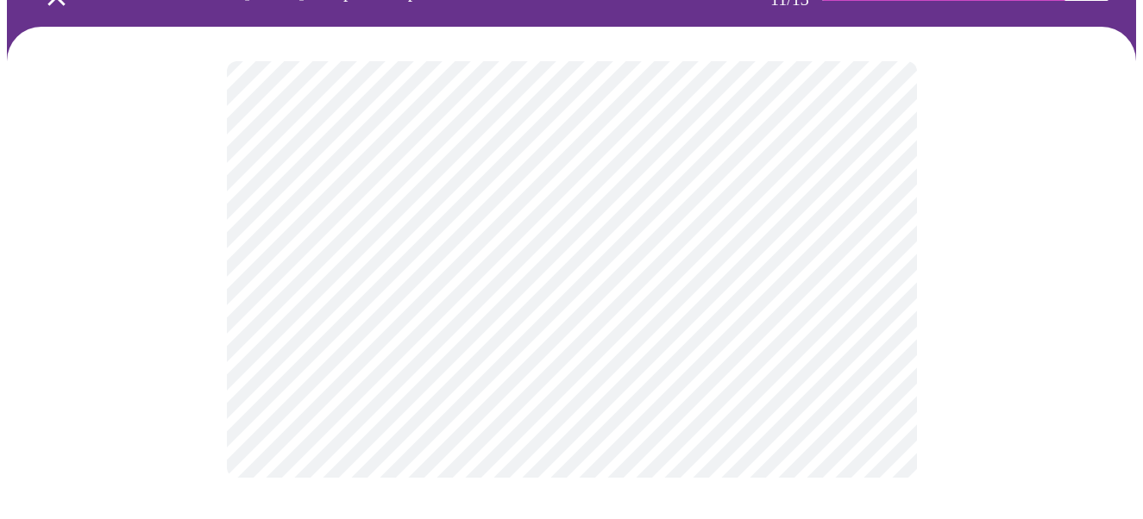
scroll to position [0, 0]
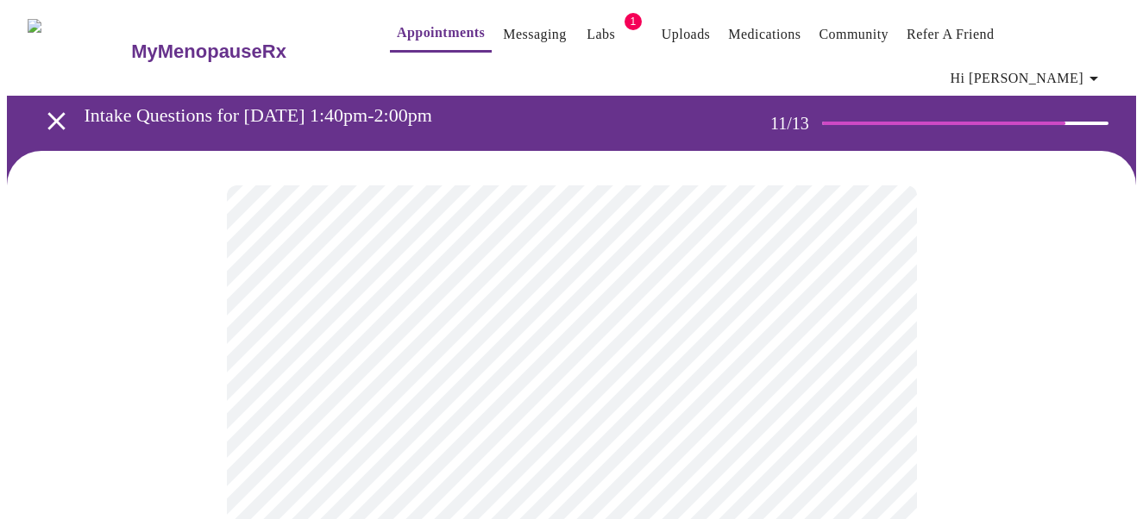
click at [1038, 380] on div at bounding box center [571, 393] width 1129 height 485
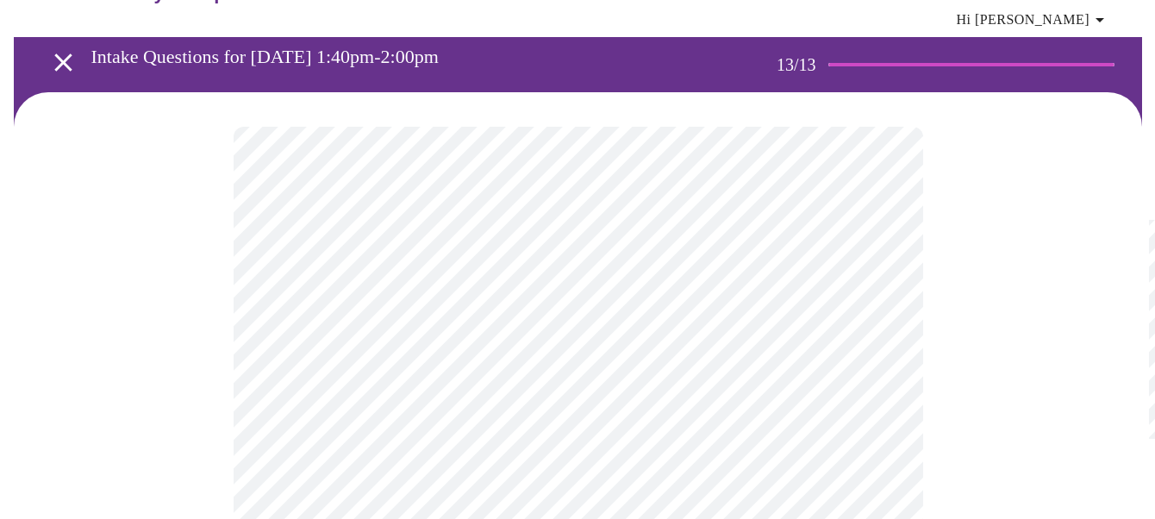
scroll to position [86, 0]
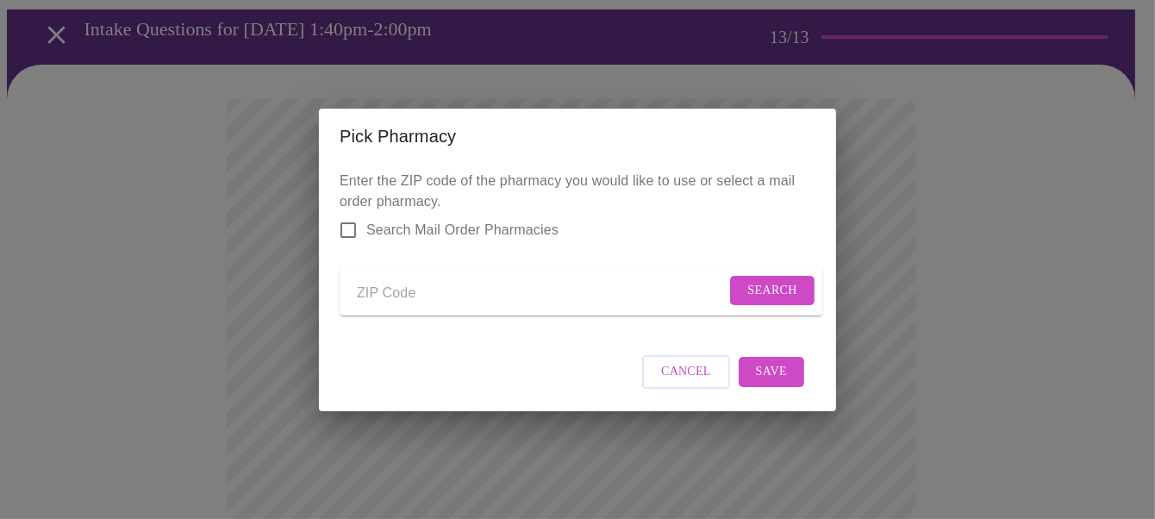
click at [379, 289] on input "Send a message to your care team" at bounding box center [541, 294] width 369 height 28
click at [360, 215] on input "Search Mail Order Pharmacies" at bounding box center [348, 230] width 36 height 36
checkbox input "true"
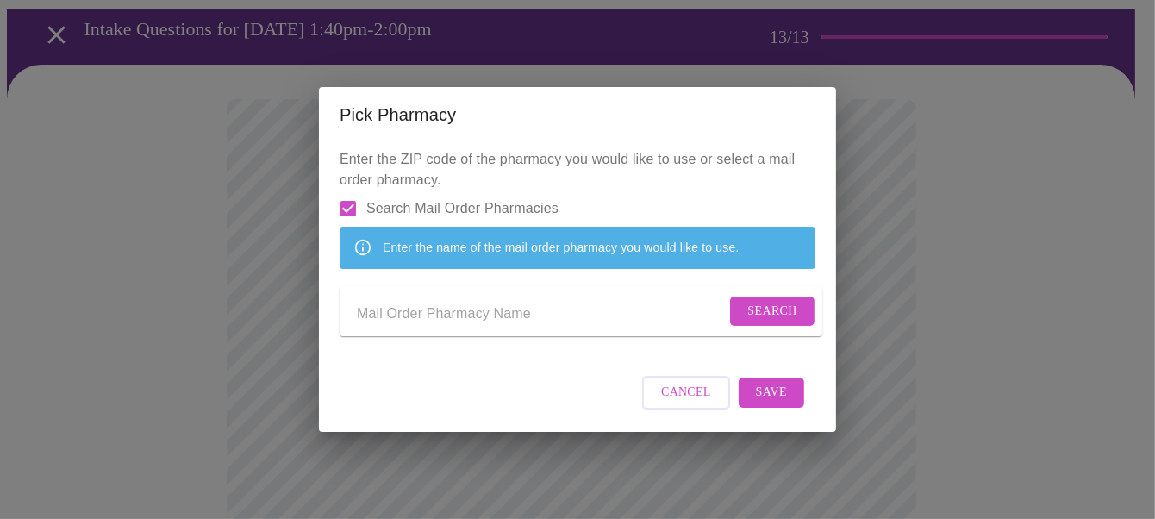
click at [748, 319] on span "Search" at bounding box center [773, 312] width 50 height 22
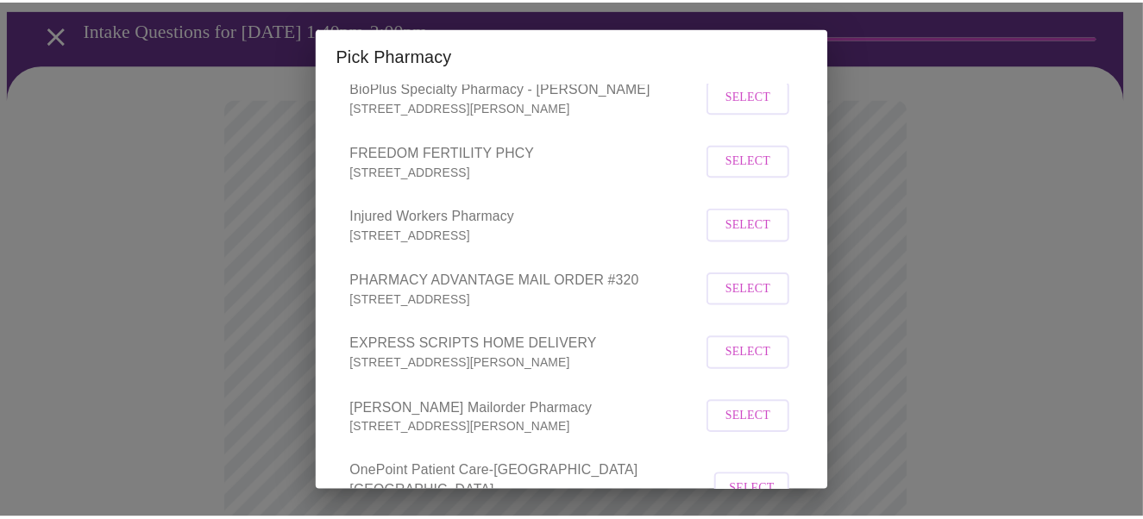
scroll to position [949, 0]
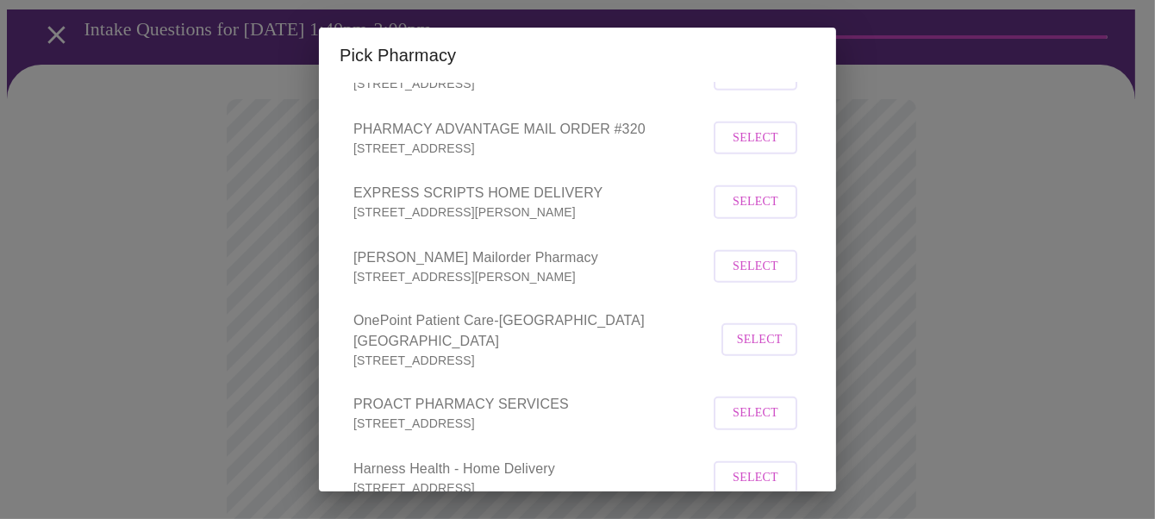
click at [170, 330] on div "Pick Pharmacy Enter the ZIP code of the pharmacy you would like to use or selec…" at bounding box center [577, 259] width 1155 height 519
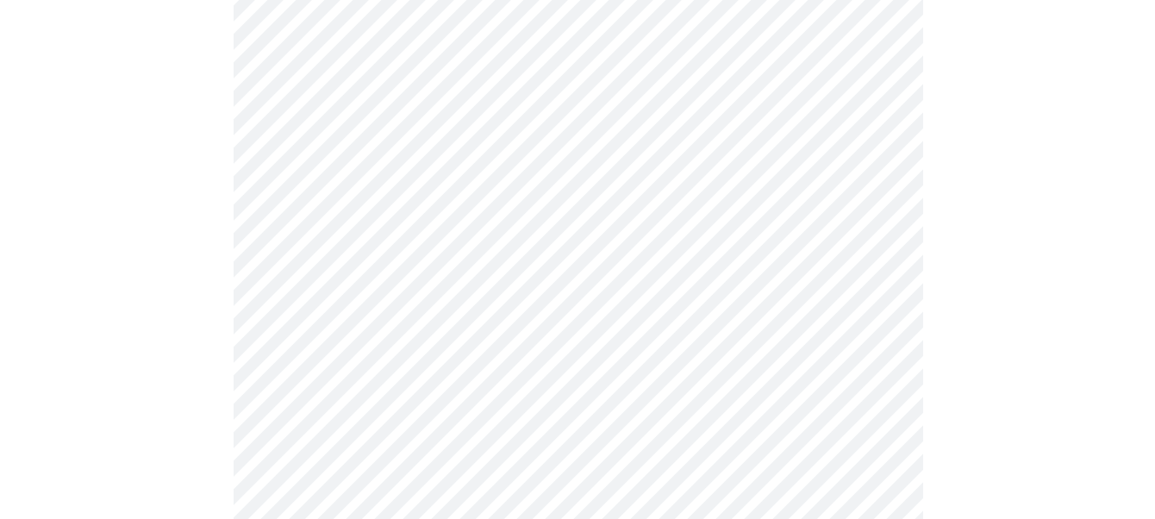
scroll to position [0, 0]
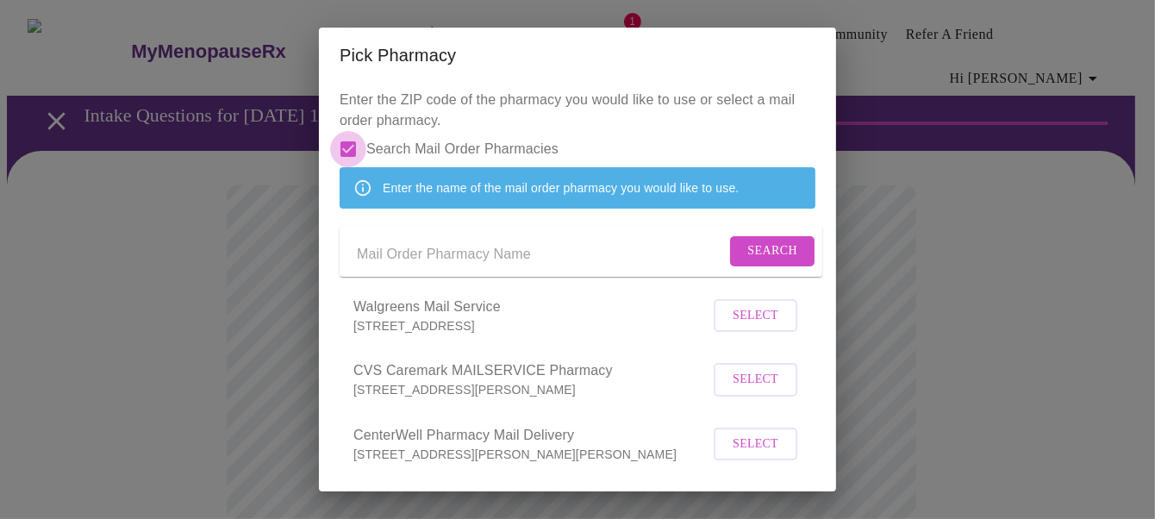
click at [345, 153] on input "Search Mail Order Pharmacies" at bounding box center [348, 149] width 36 height 36
checkbox input "false"
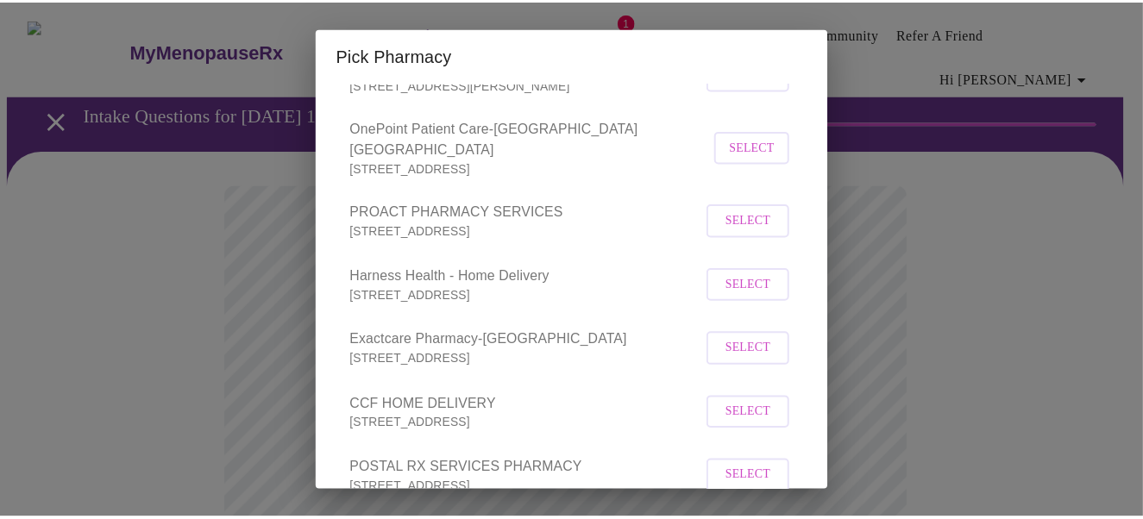
scroll to position [1293, 0]
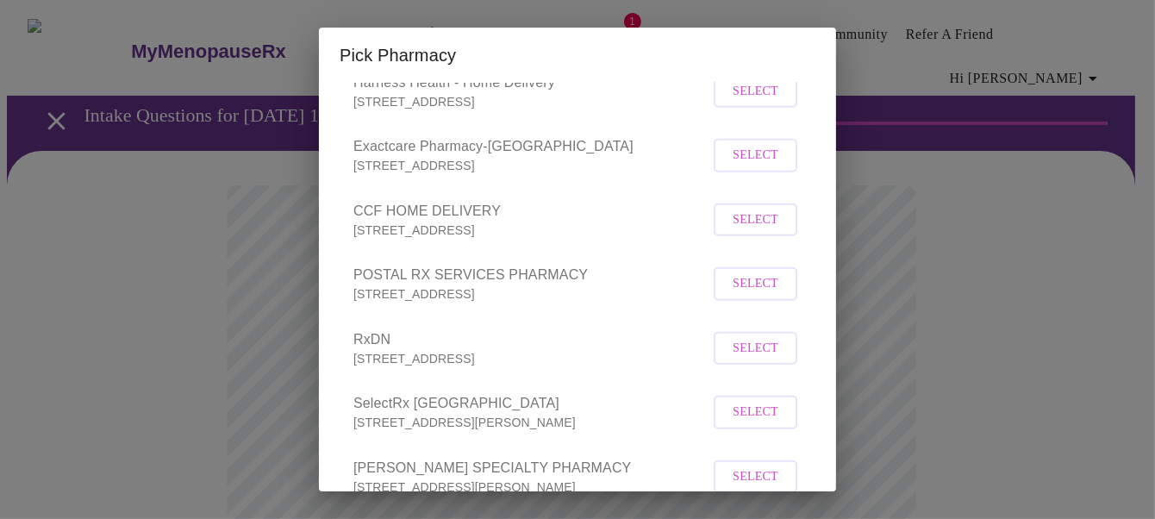
click at [887, 324] on div "Pick Pharmacy Enter the ZIP code of the pharmacy you would like to use or selec…" at bounding box center [577, 259] width 1155 height 519
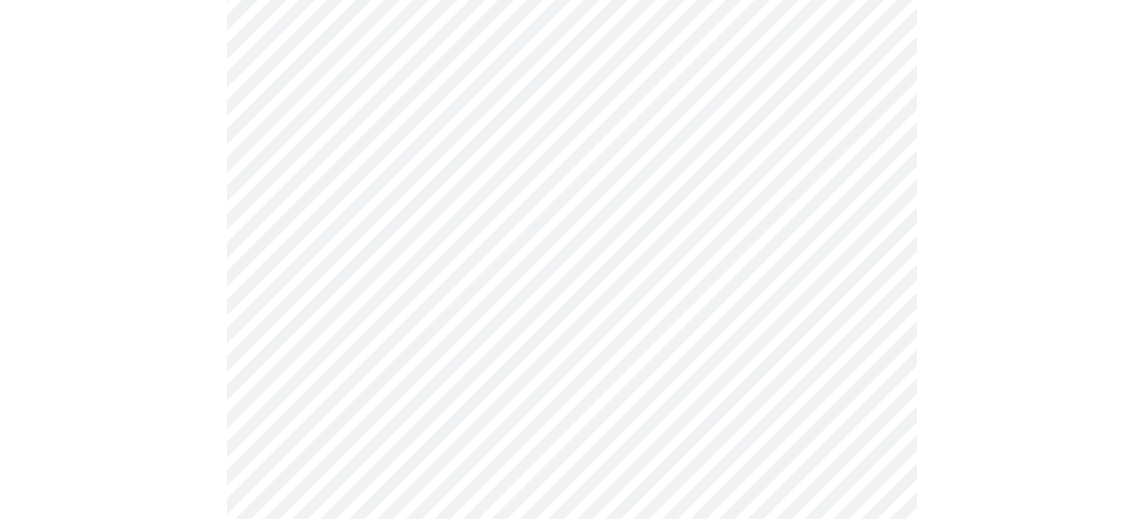
scroll to position [999, 0]
